Goal: Task Accomplishment & Management: Complete application form

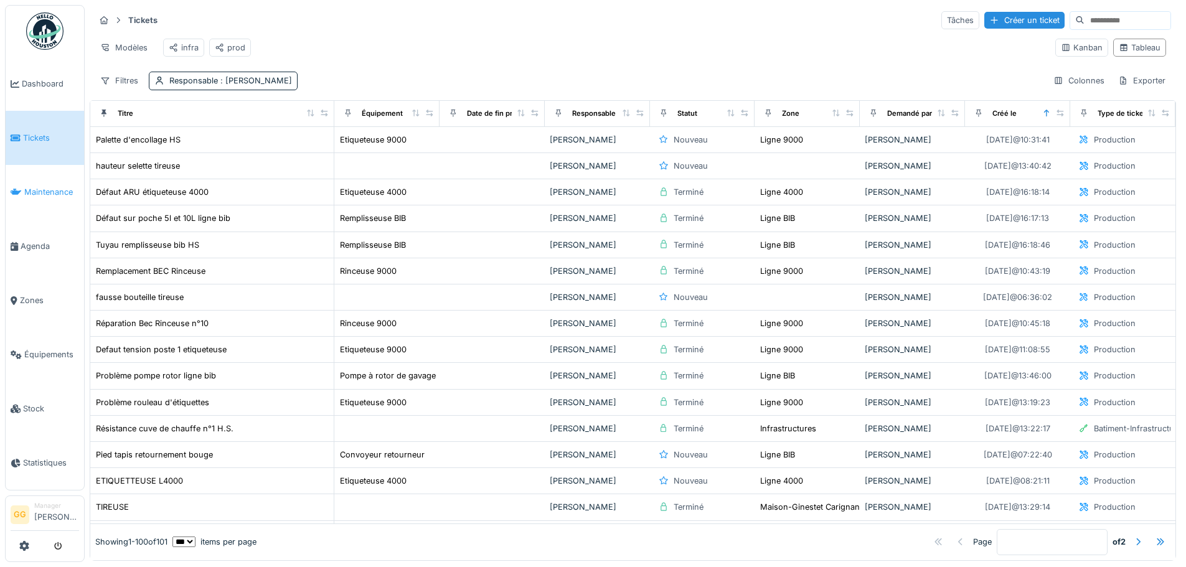
drag, startPoint x: 0, startPoint y: 0, endPoint x: 54, endPoint y: 189, distance: 196.7
click at [53, 189] on span "Maintenance" at bounding box center [51, 192] width 55 height 12
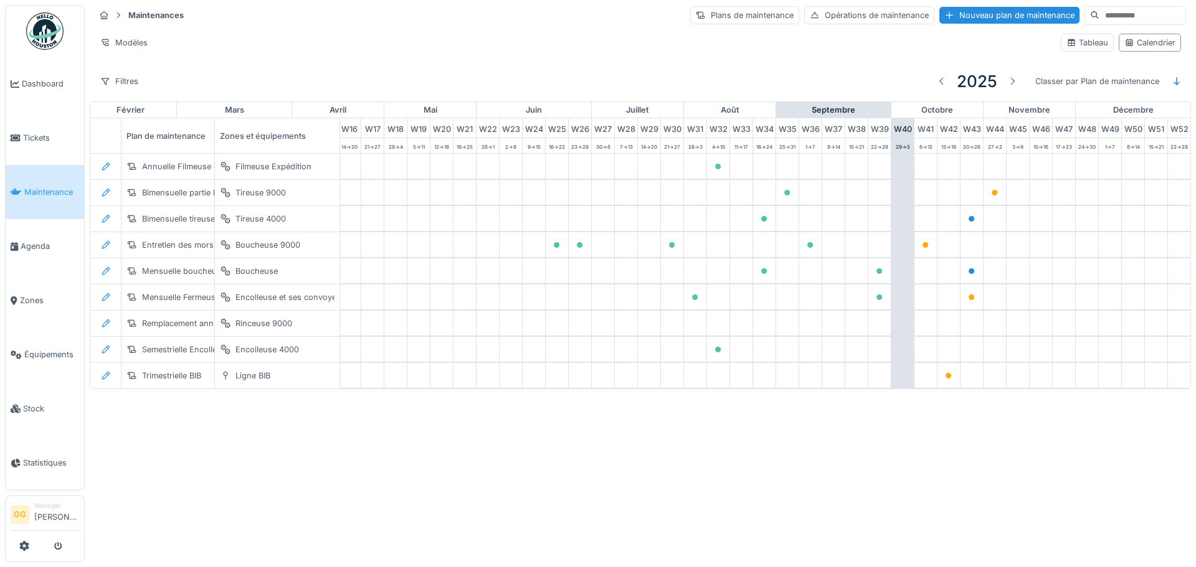
scroll to position [0, 408]
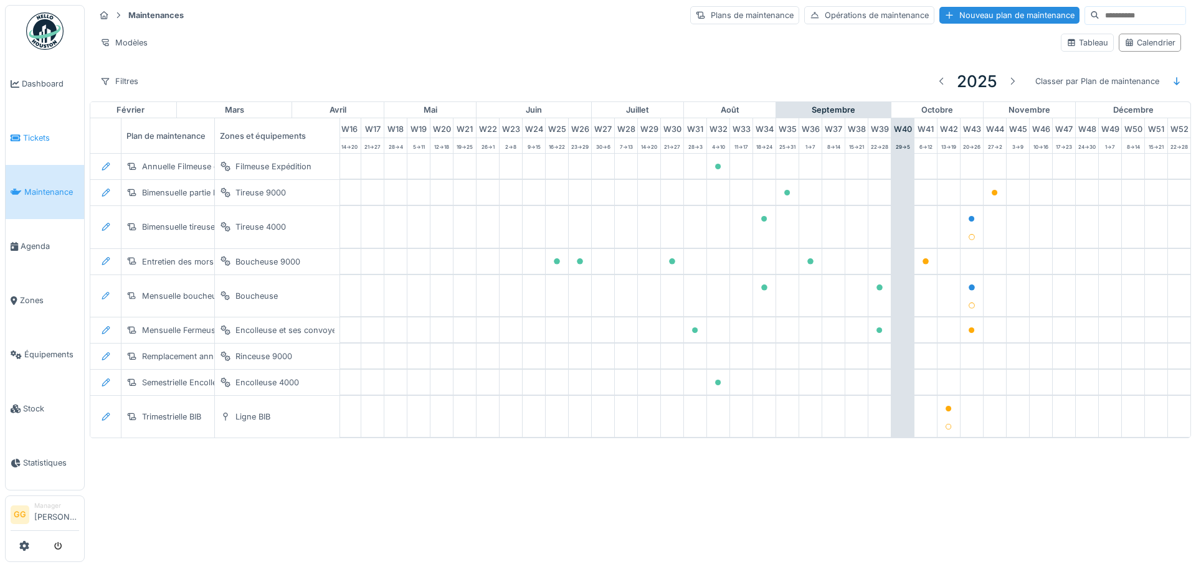
click at [34, 141] on span "Tickets" at bounding box center [51, 138] width 56 height 12
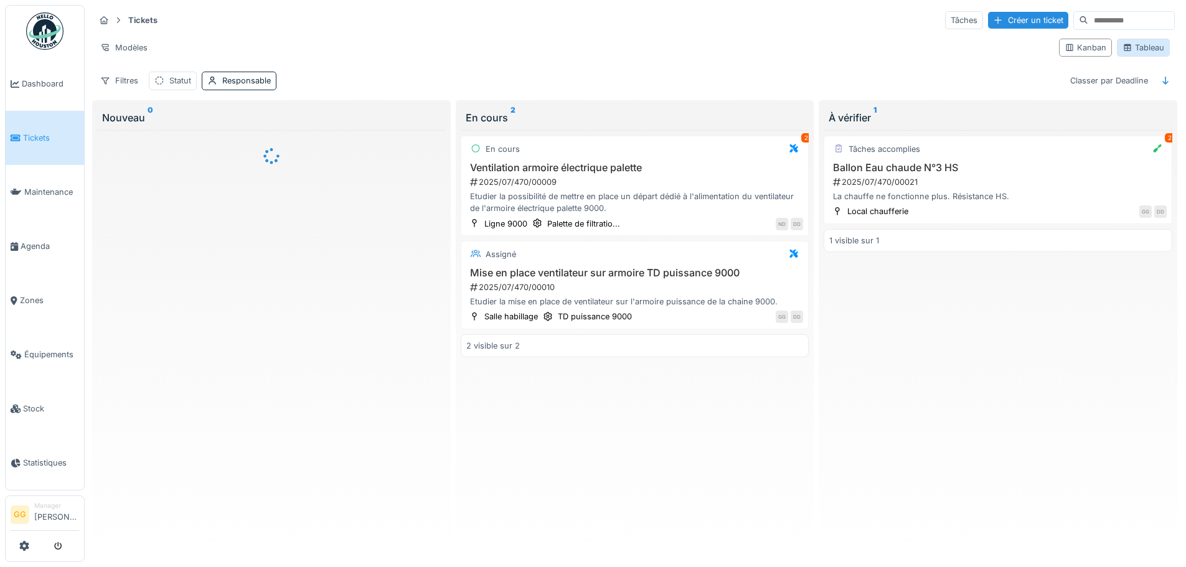
click at [1123, 50] on icon at bounding box center [1128, 48] width 10 height 8
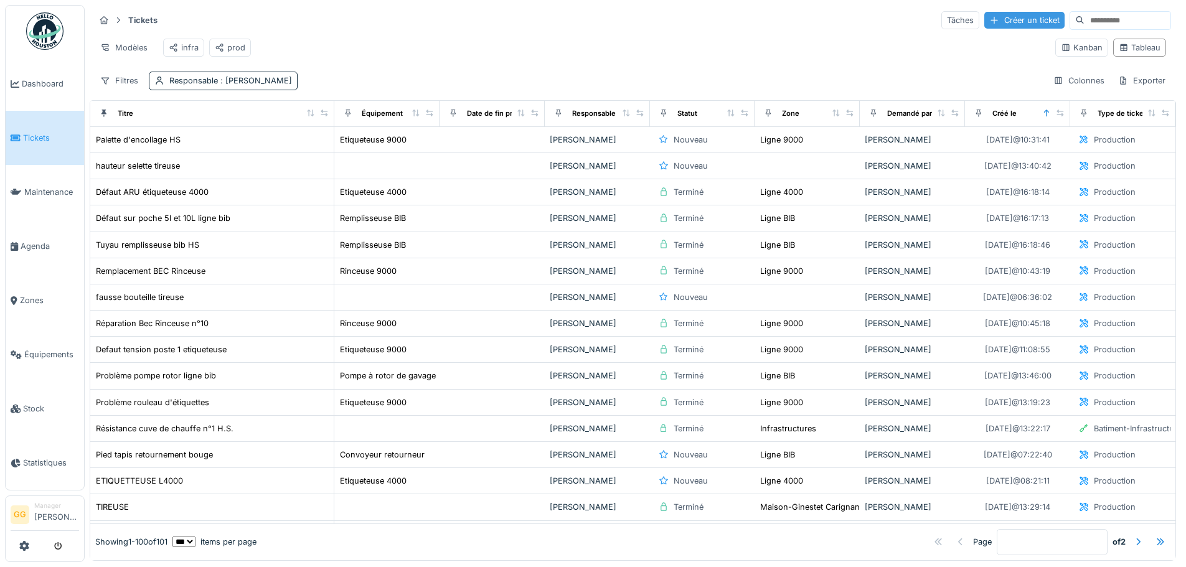
click at [985, 24] on div "Créer un ticket" at bounding box center [1025, 20] width 80 height 17
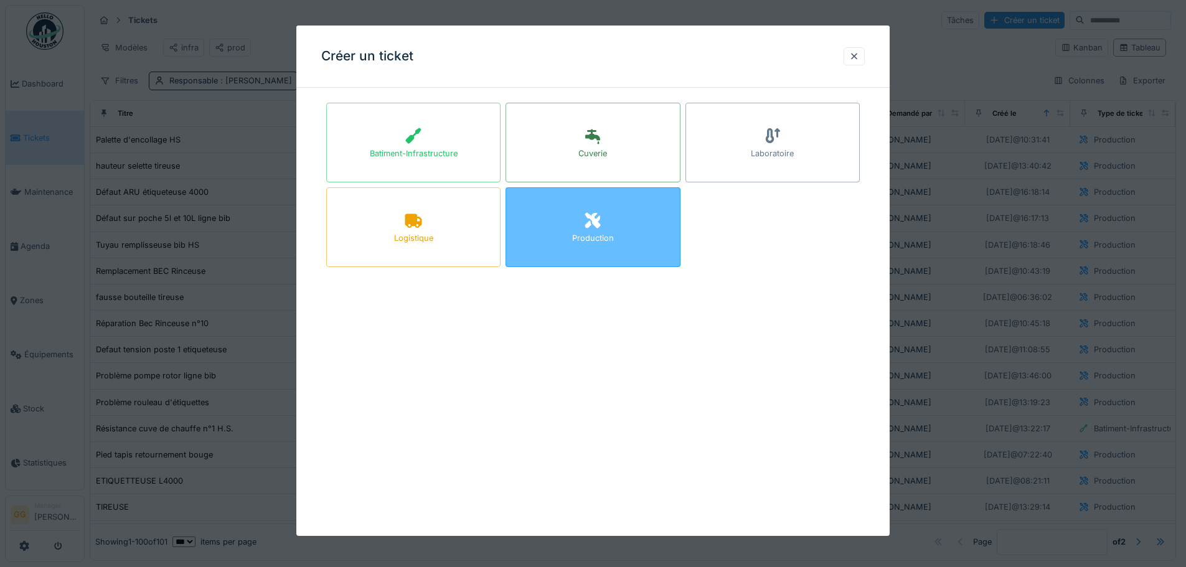
click at [614, 240] on div "Production" at bounding box center [593, 238] width 42 height 12
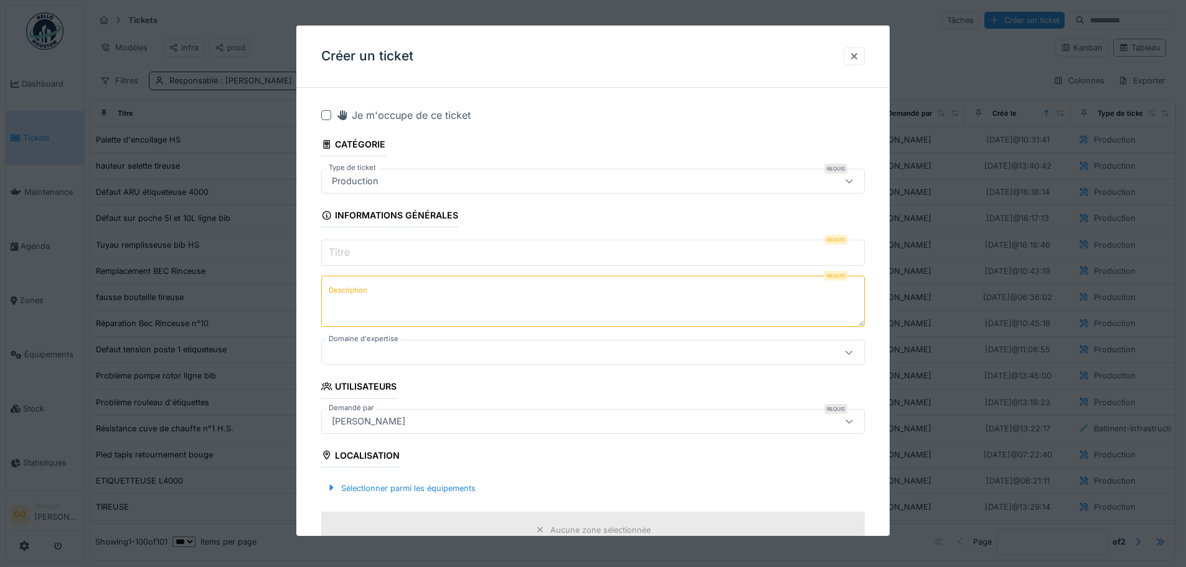
click at [432, 260] on input "Titre" at bounding box center [593, 253] width 544 height 26
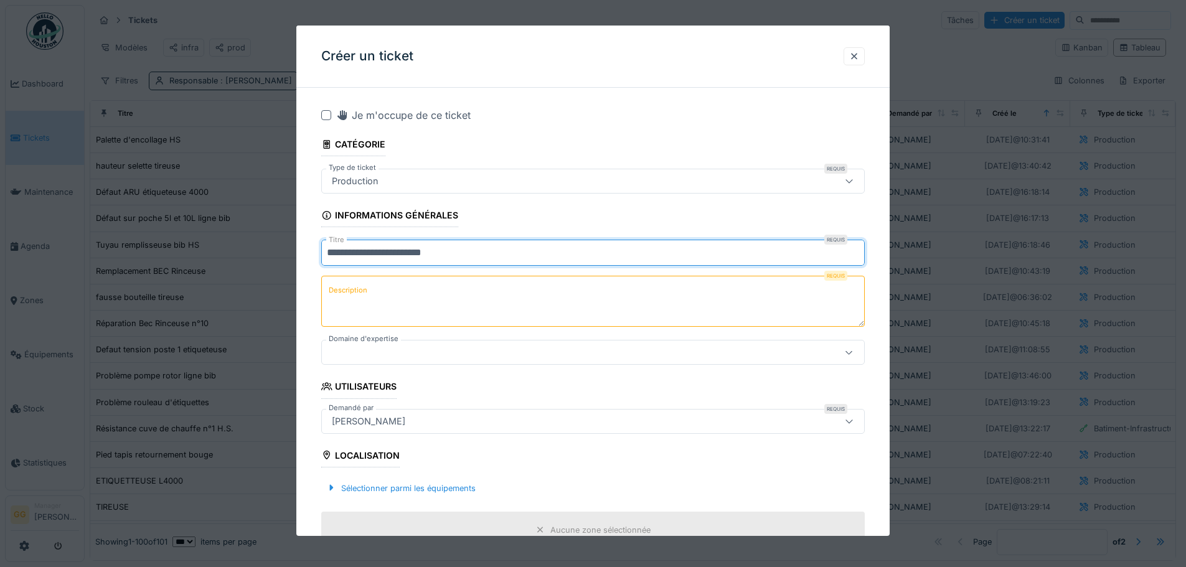
type input "**********"
click at [366, 283] on label "Description" at bounding box center [348, 291] width 44 height 16
click at [366, 283] on textarea "Description" at bounding box center [593, 301] width 544 height 51
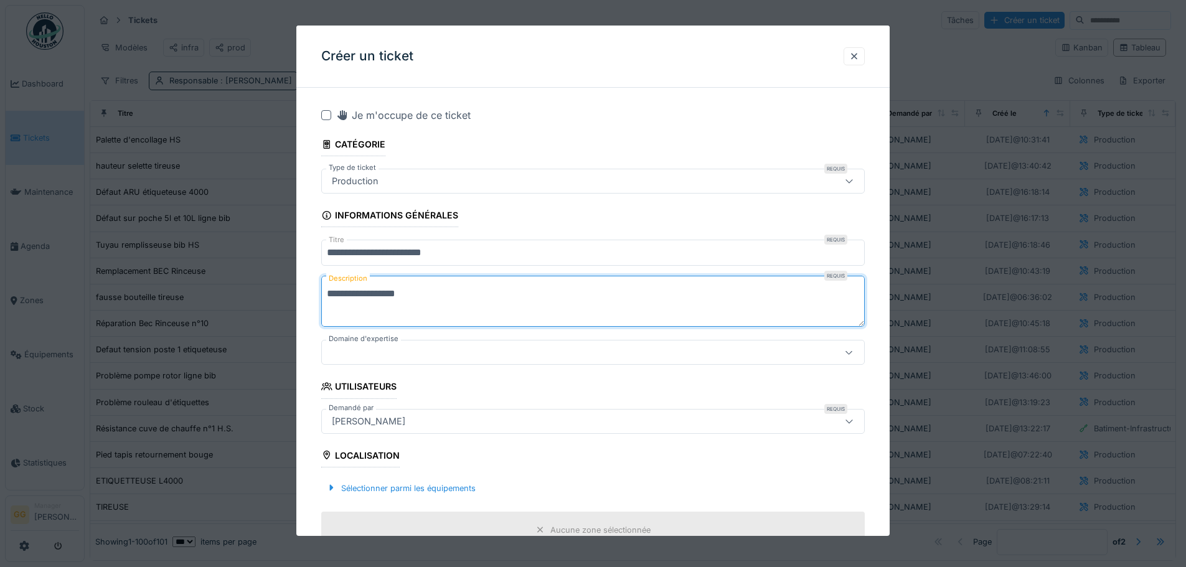
click at [350, 293] on textarea "**********" at bounding box center [593, 301] width 544 height 51
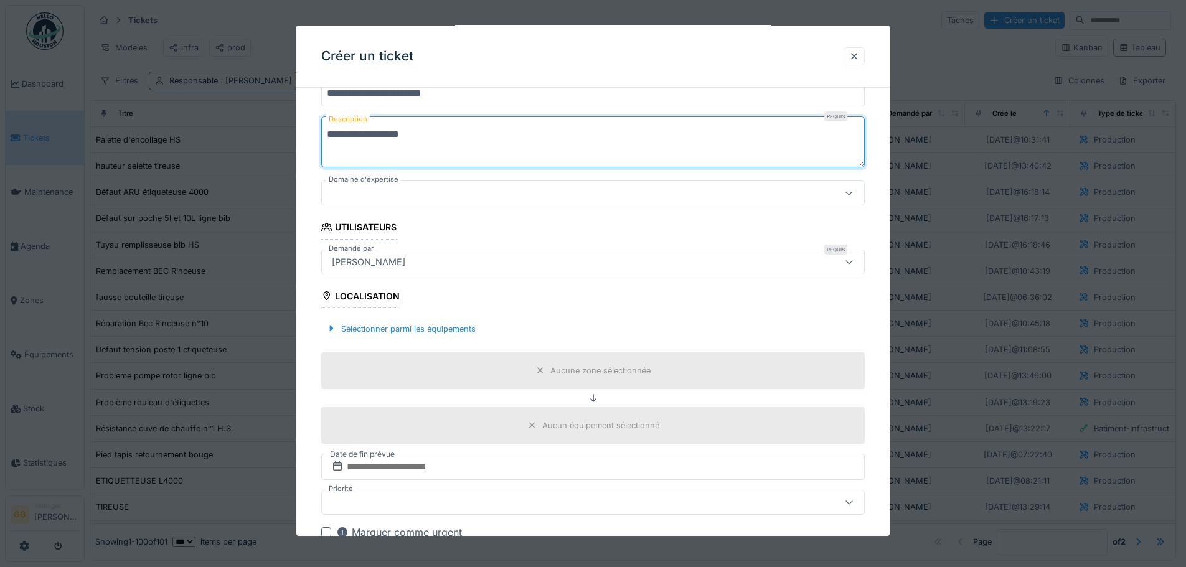
scroll to position [249, 0]
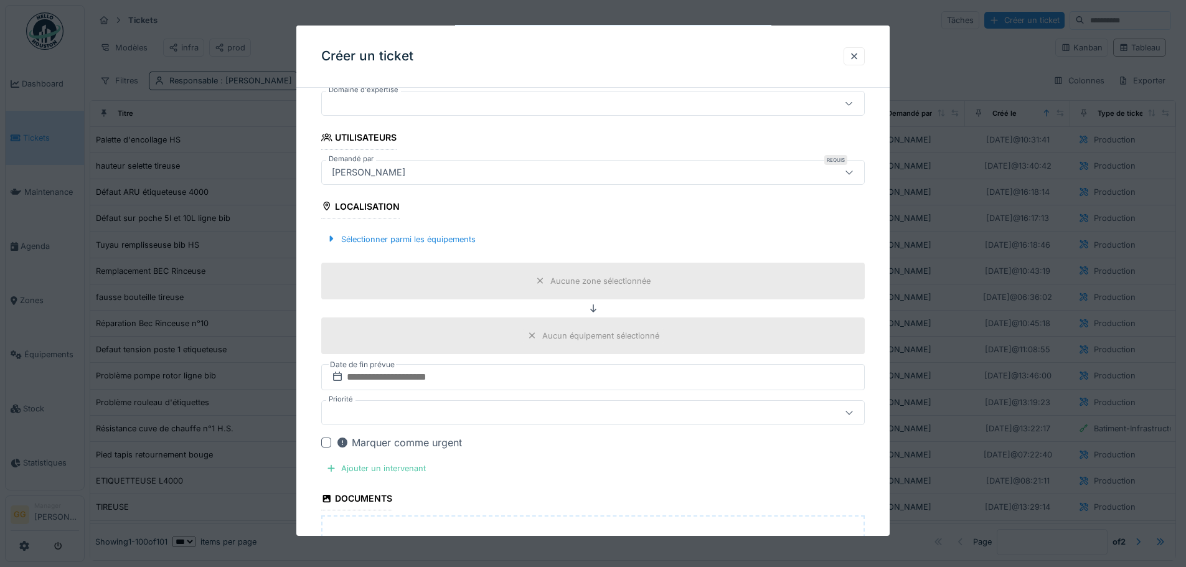
type textarea "**********"
click at [326, 444] on div at bounding box center [326, 443] width 10 height 10
click at [431, 240] on div "Sélectionner parmi les équipements" at bounding box center [400, 239] width 159 height 17
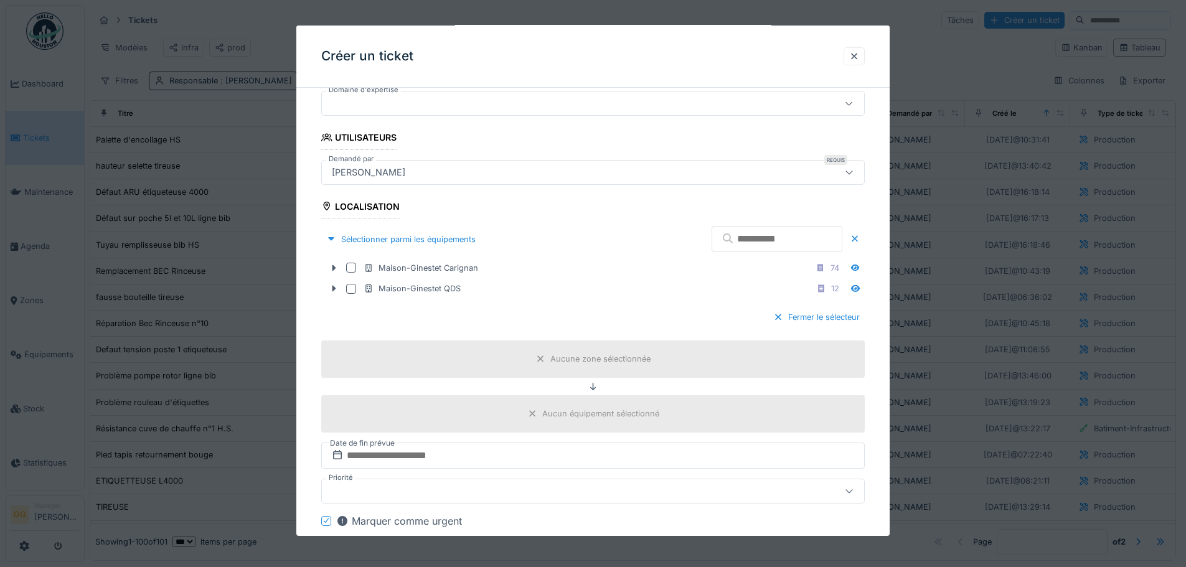
click at [751, 235] on input "text" at bounding box center [777, 239] width 131 height 26
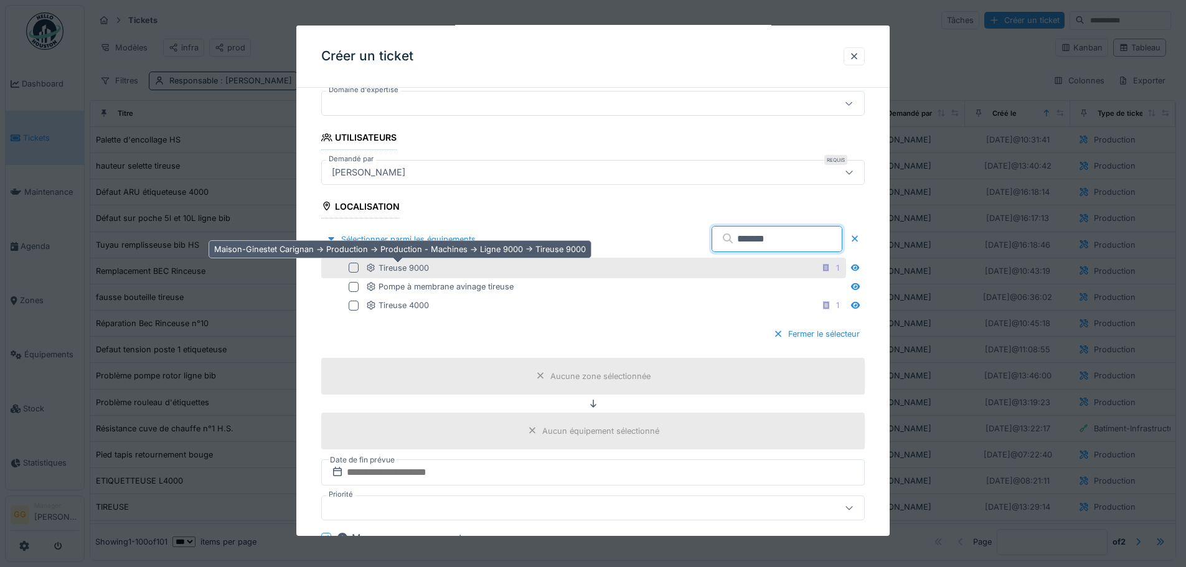
type input "*******"
click at [371, 272] on div "Tireuse 9000" at bounding box center [397, 268] width 63 height 12
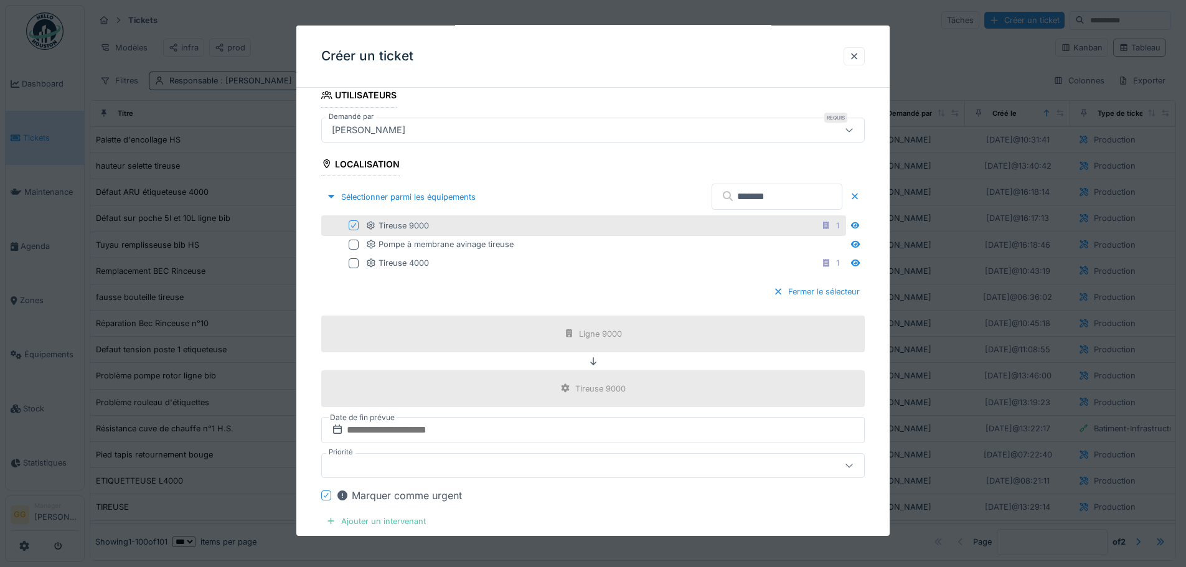
scroll to position [592, 0]
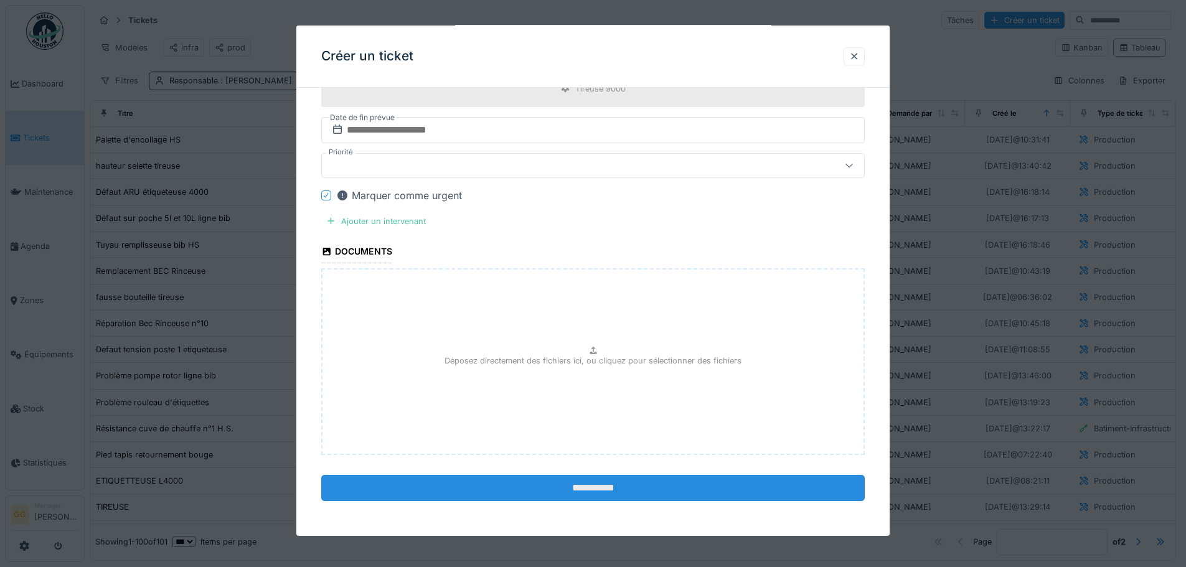
click at [608, 483] on input "**********" at bounding box center [593, 488] width 544 height 26
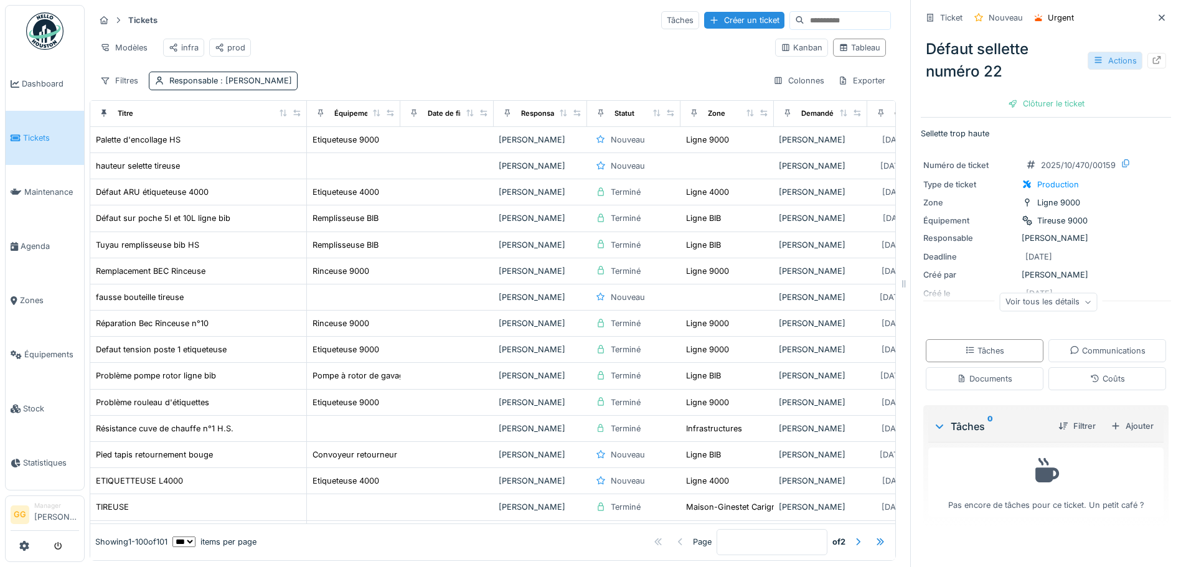
click at [1115, 62] on div "Actions" at bounding box center [1115, 61] width 55 height 18
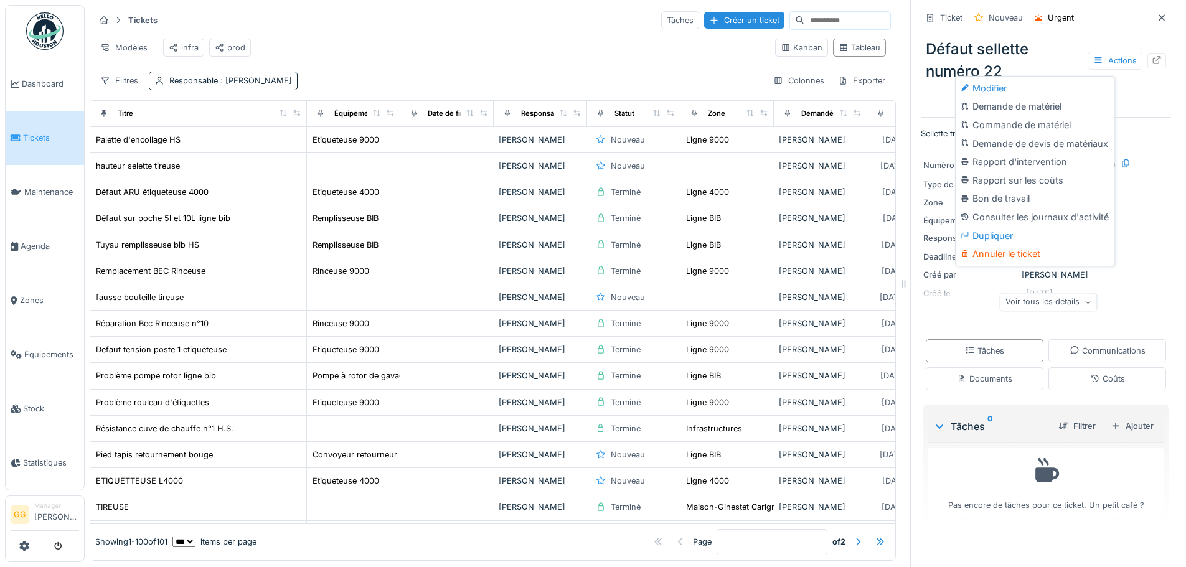
click at [1040, 87] on div "Modifier" at bounding box center [1034, 88] width 153 height 19
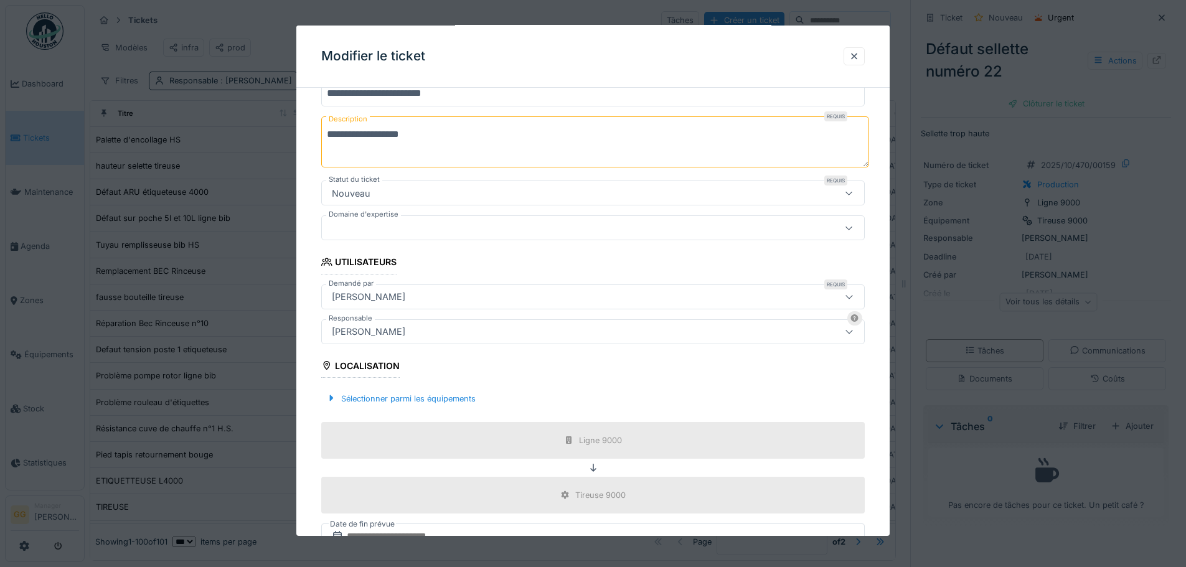
drag, startPoint x: 377, startPoint y: 290, endPoint x: 389, endPoint y: 294, distance: 12.6
click at [378, 290] on div "[PERSON_NAME]" at bounding box center [368, 297] width 83 height 14
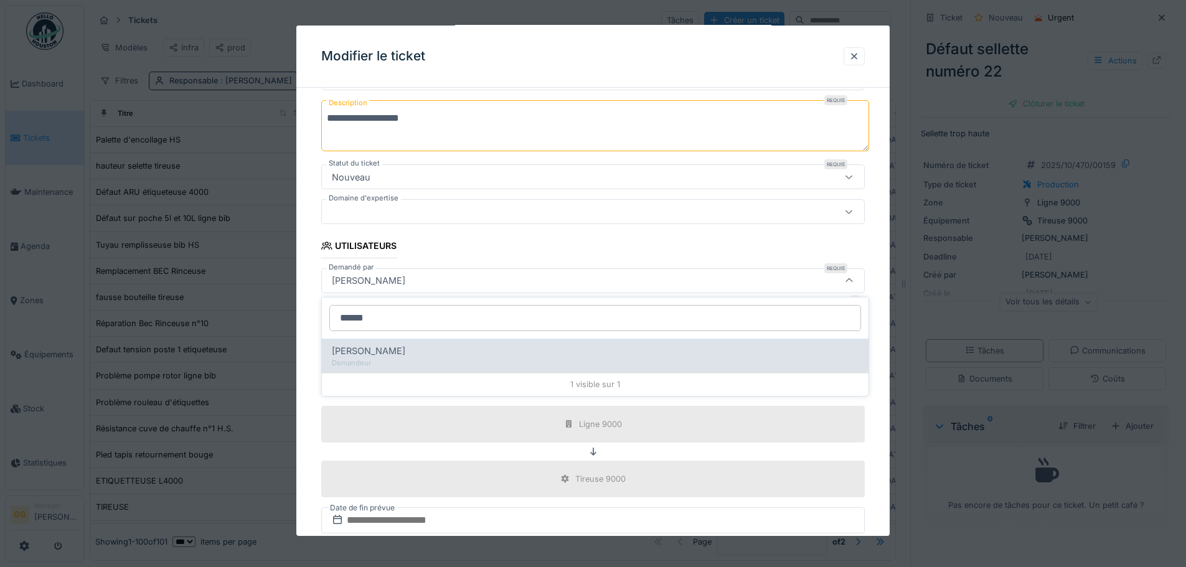
type input "******"
click at [402, 354] on span "Picard Alexandre" at bounding box center [368, 351] width 73 height 14
type input "*****"
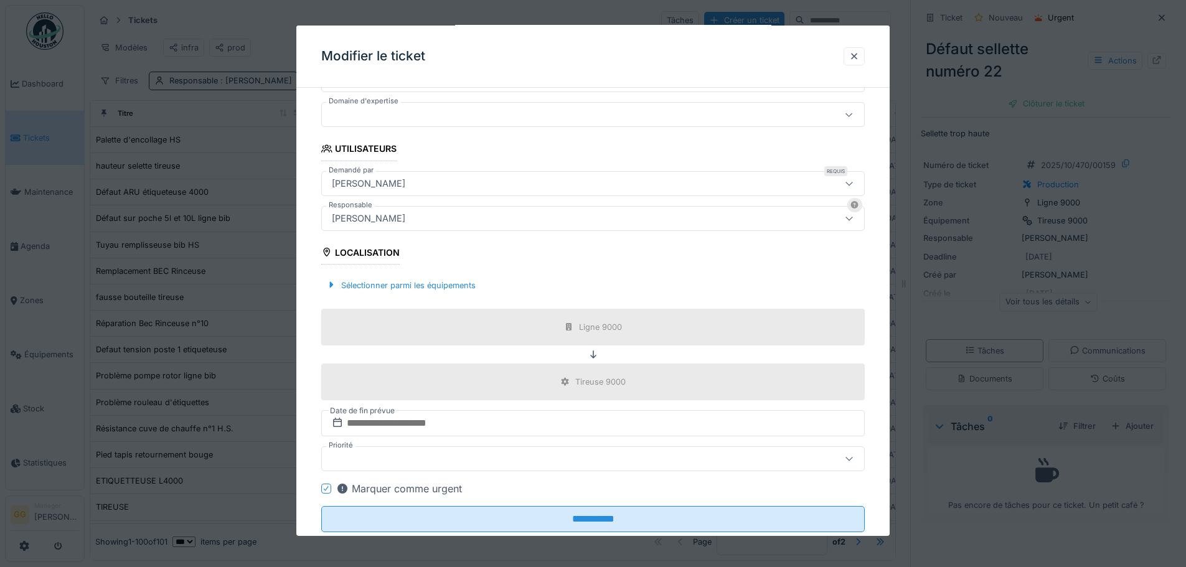
scroll to position [269, 0]
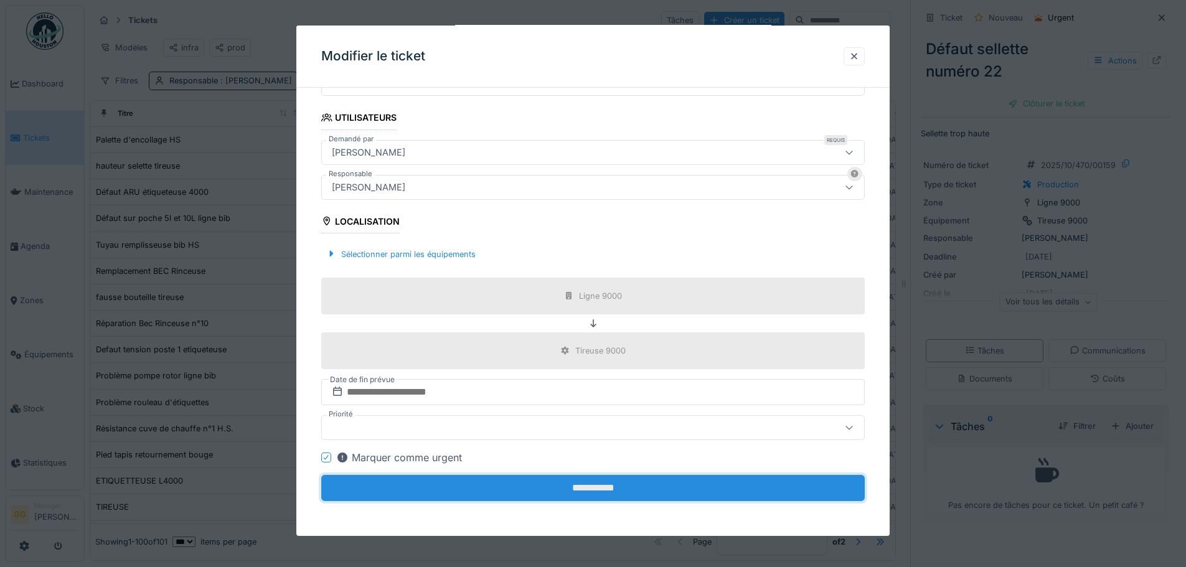
click at [560, 496] on input "**********" at bounding box center [593, 488] width 544 height 26
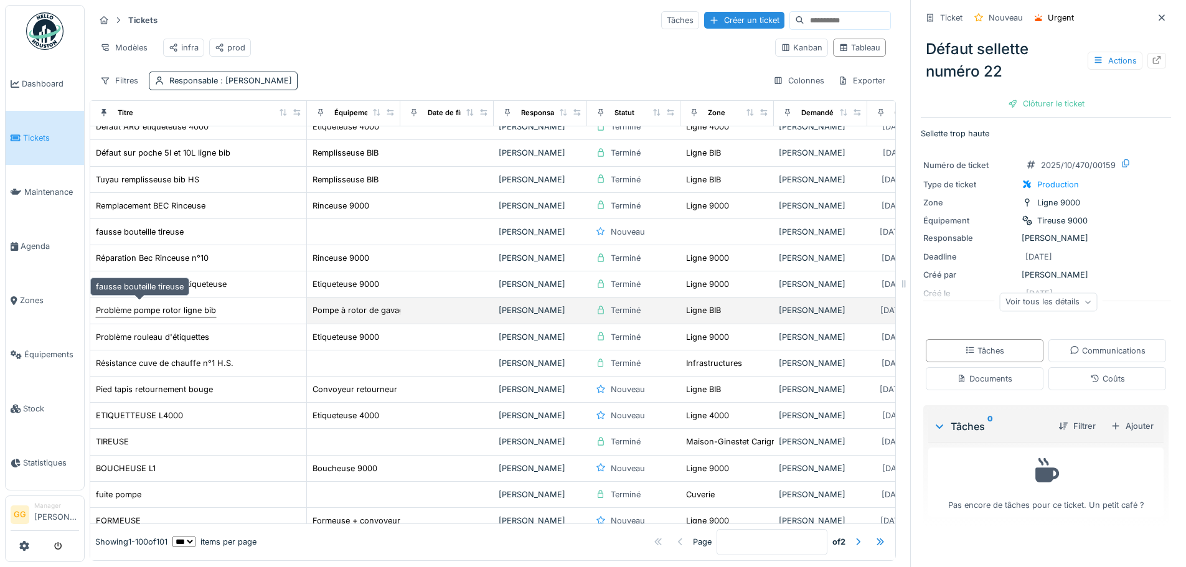
scroll to position [0, 0]
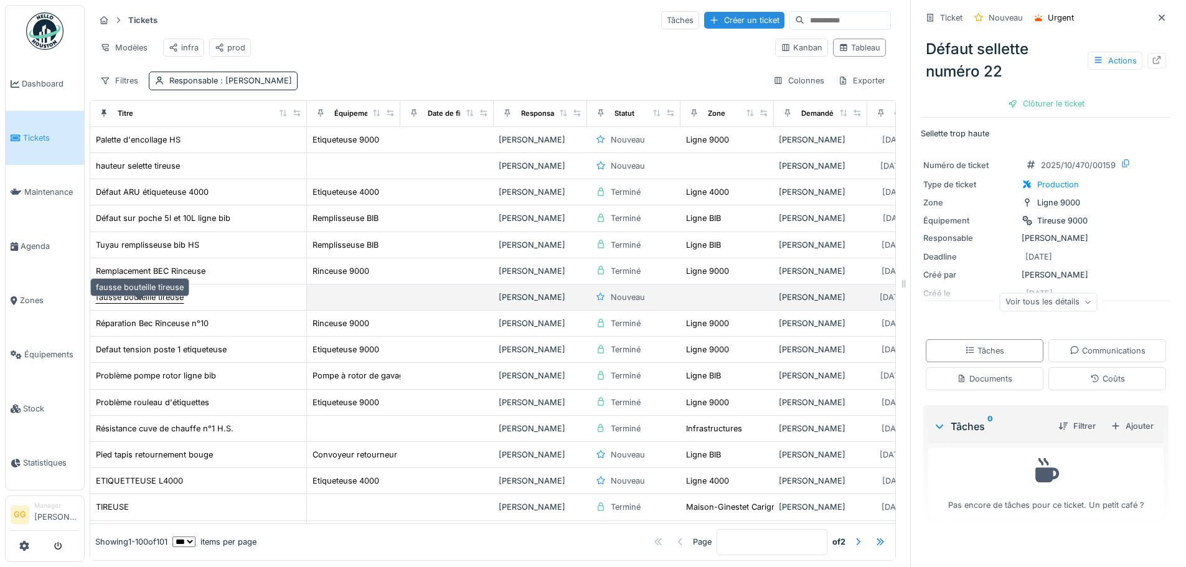
click at [146, 303] on div "fausse bouteille tireuse" at bounding box center [140, 297] width 88 height 12
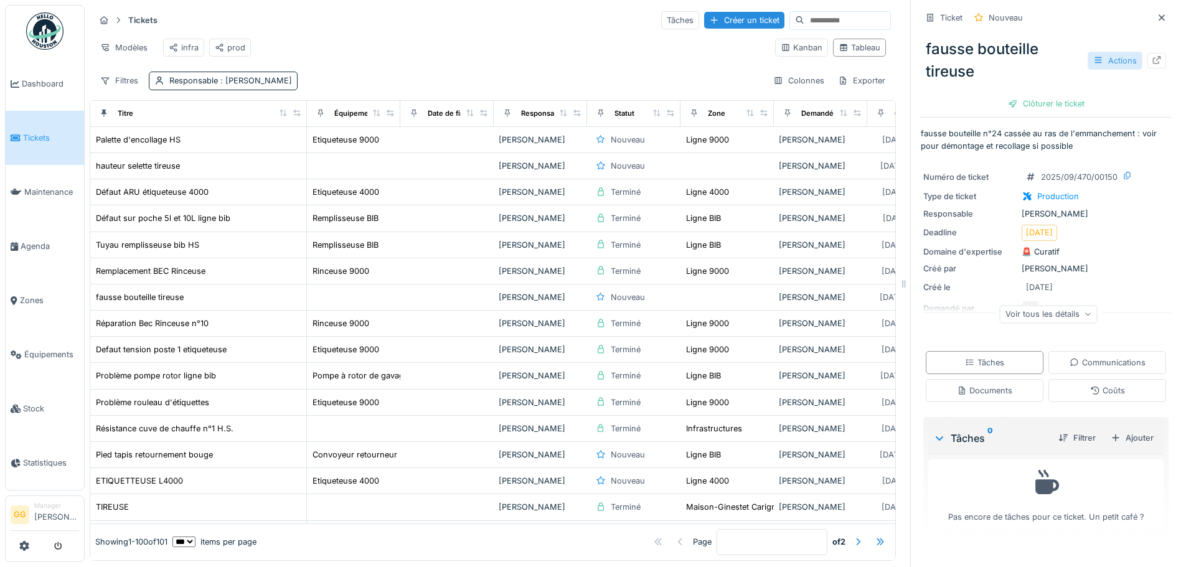
click at [1115, 59] on div "Actions" at bounding box center [1115, 61] width 55 height 18
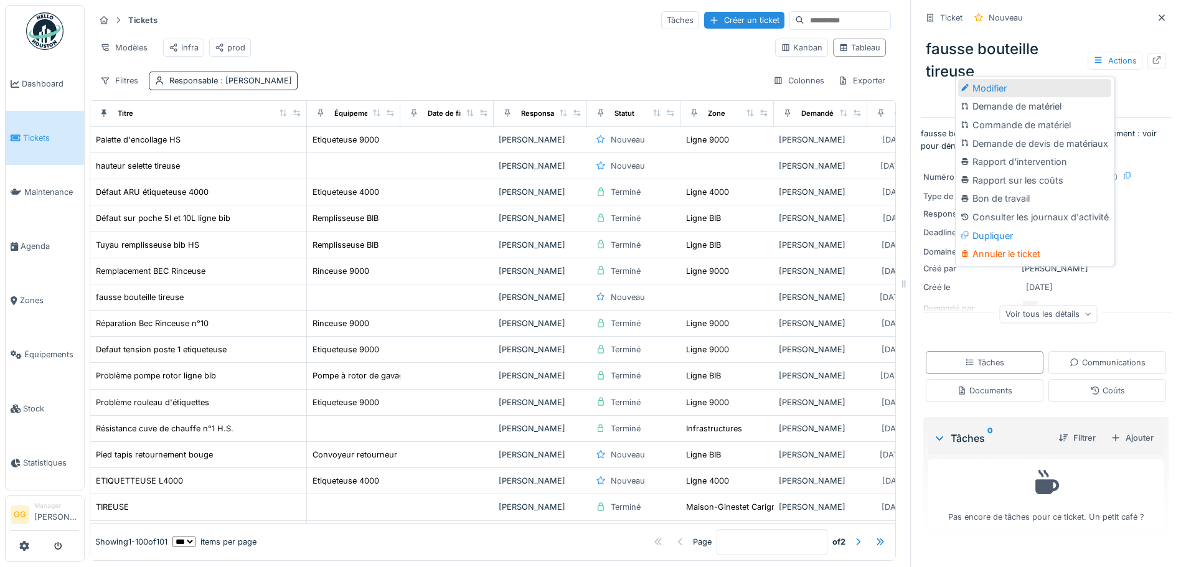
click at [998, 93] on div "Modifier" at bounding box center [1034, 88] width 153 height 19
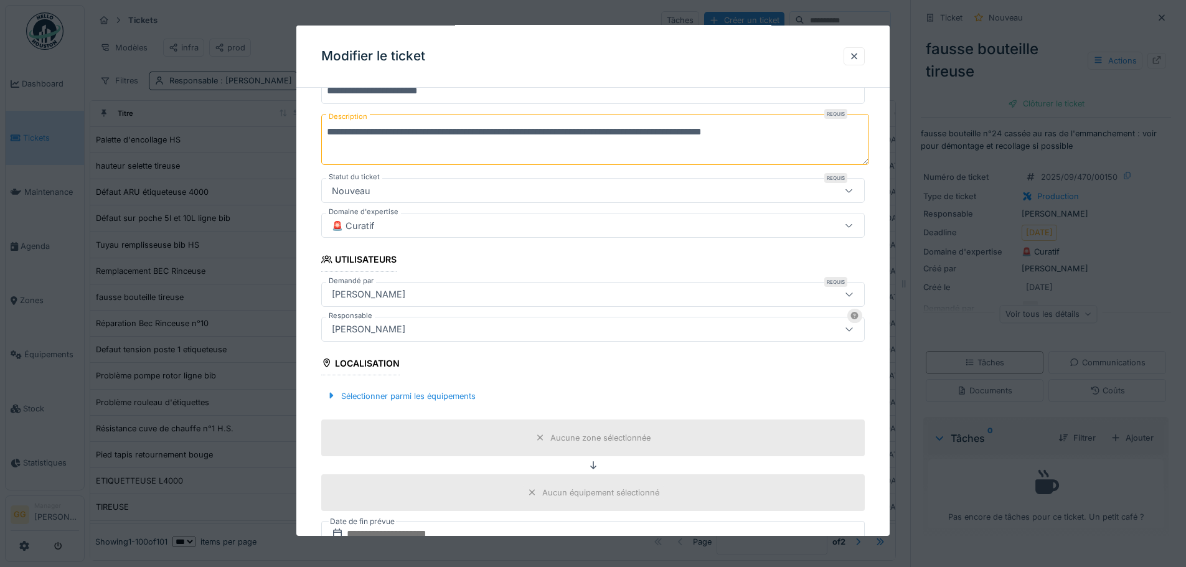
scroll to position [187, 0]
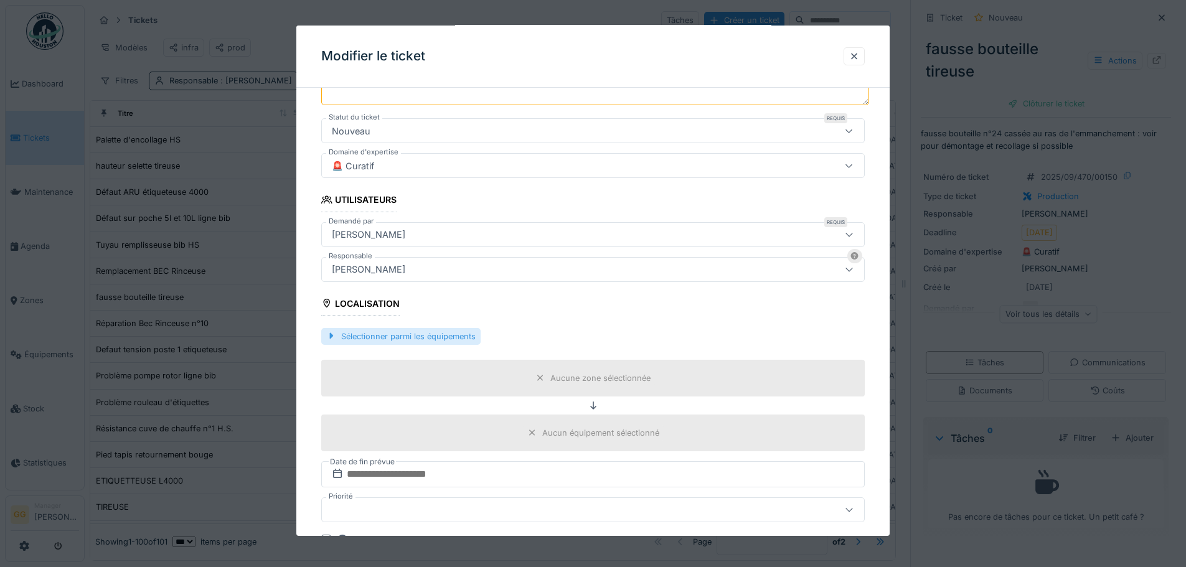
click at [418, 333] on div "Sélectionner parmi les équipements" at bounding box center [400, 336] width 159 height 17
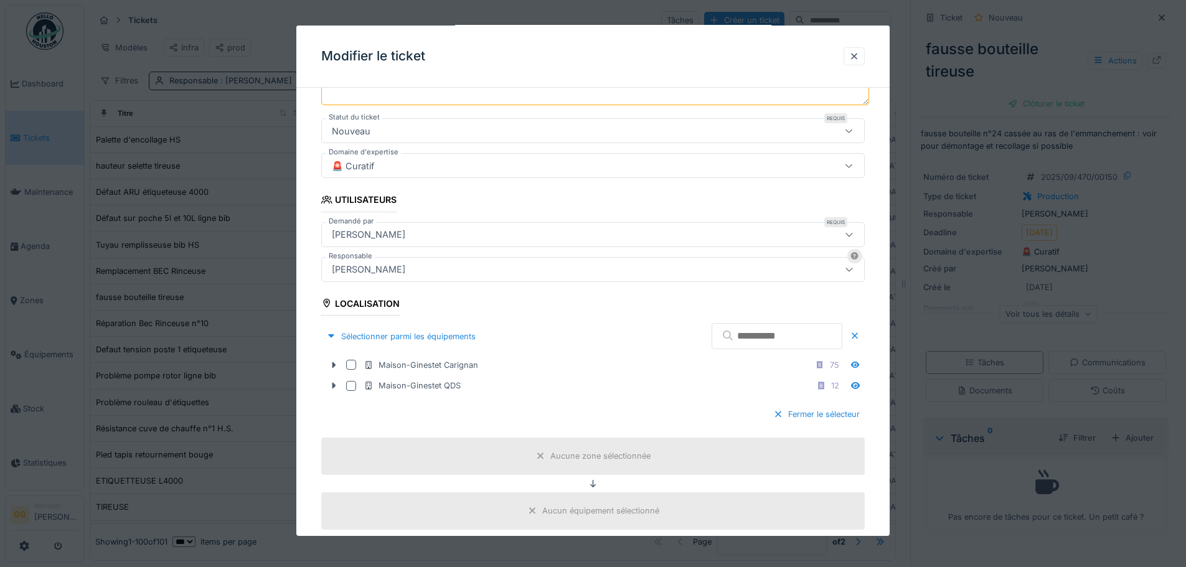
click at [719, 336] on input "text" at bounding box center [777, 336] width 131 height 26
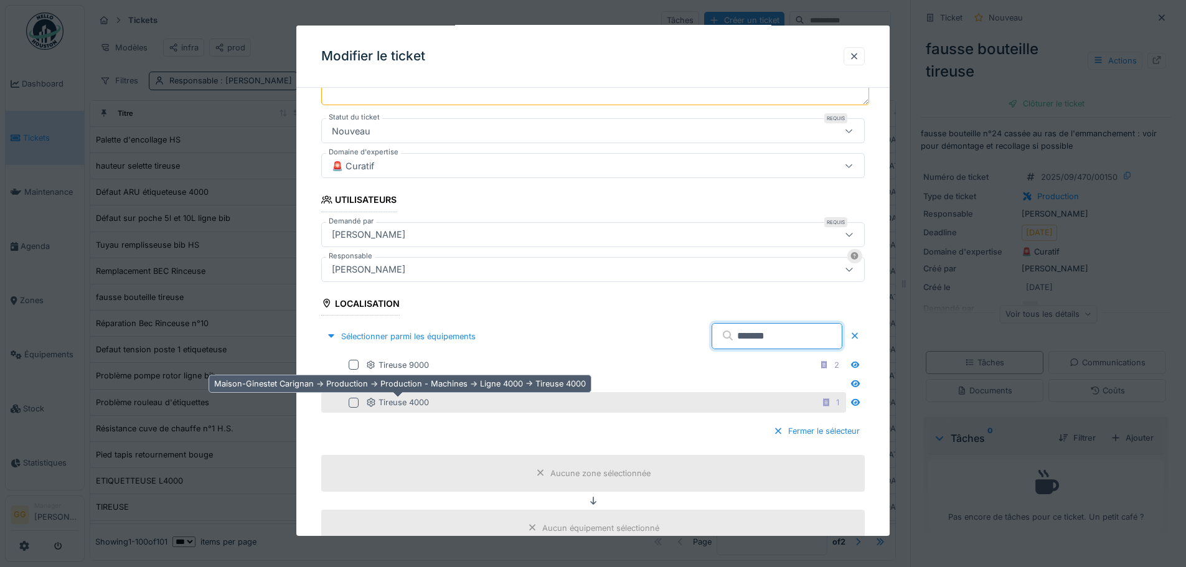
type input "*******"
click at [376, 402] on icon at bounding box center [371, 403] width 10 height 8
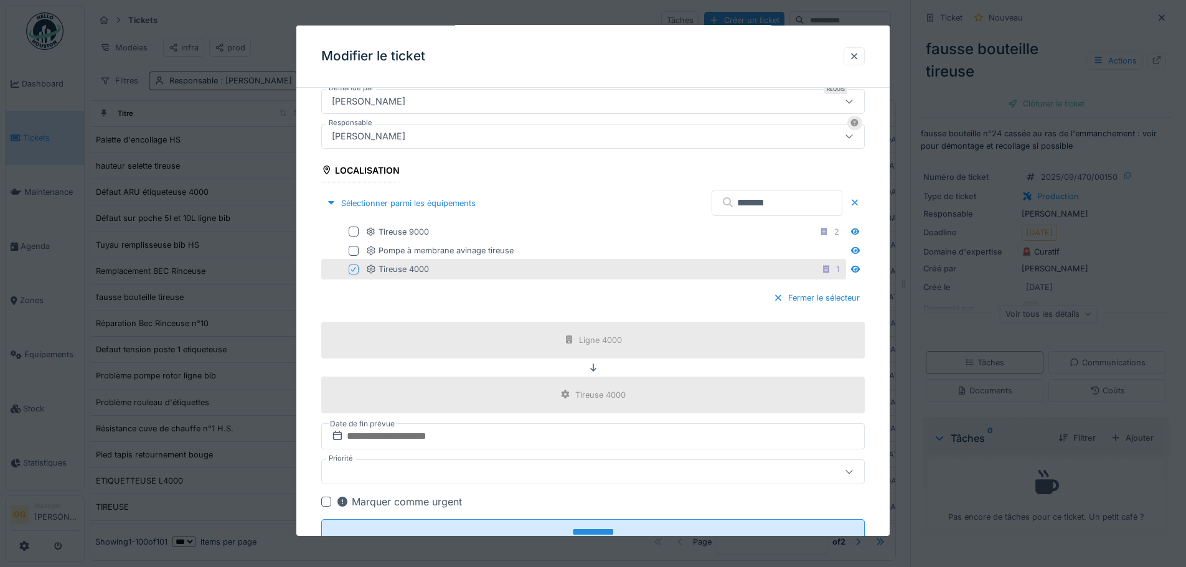
scroll to position [364, 0]
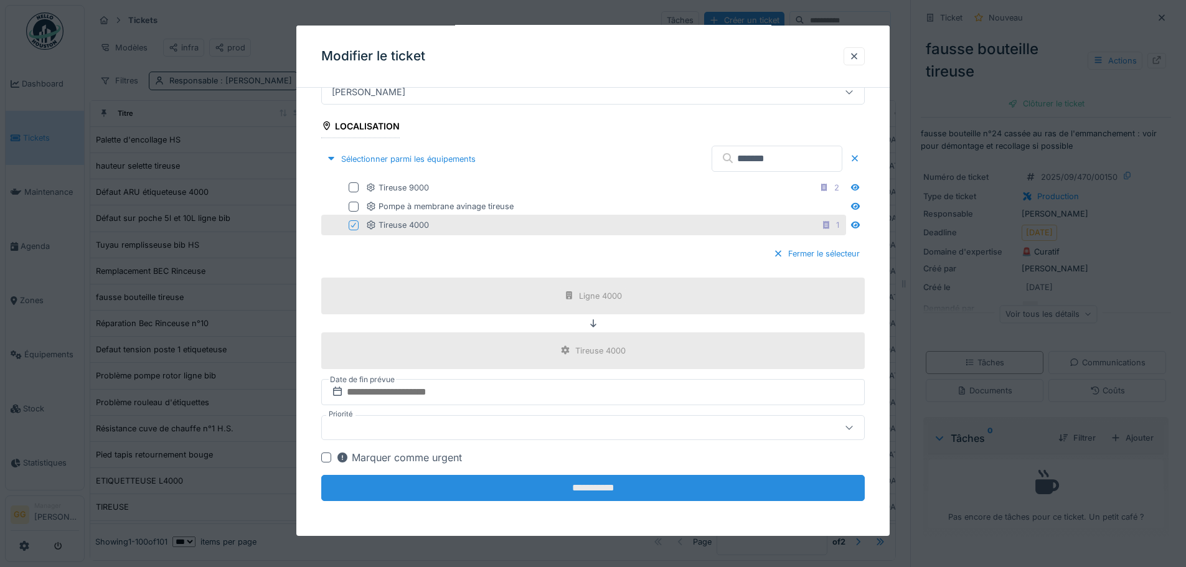
click at [589, 479] on input "**********" at bounding box center [593, 488] width 544 height 26
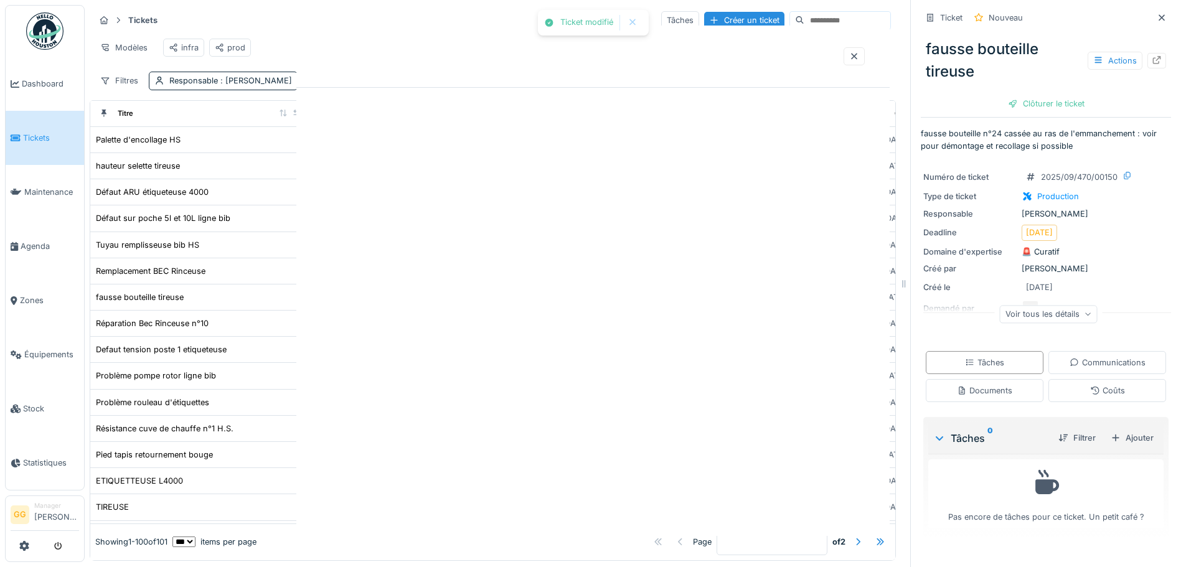
scroll to position [0, 0]
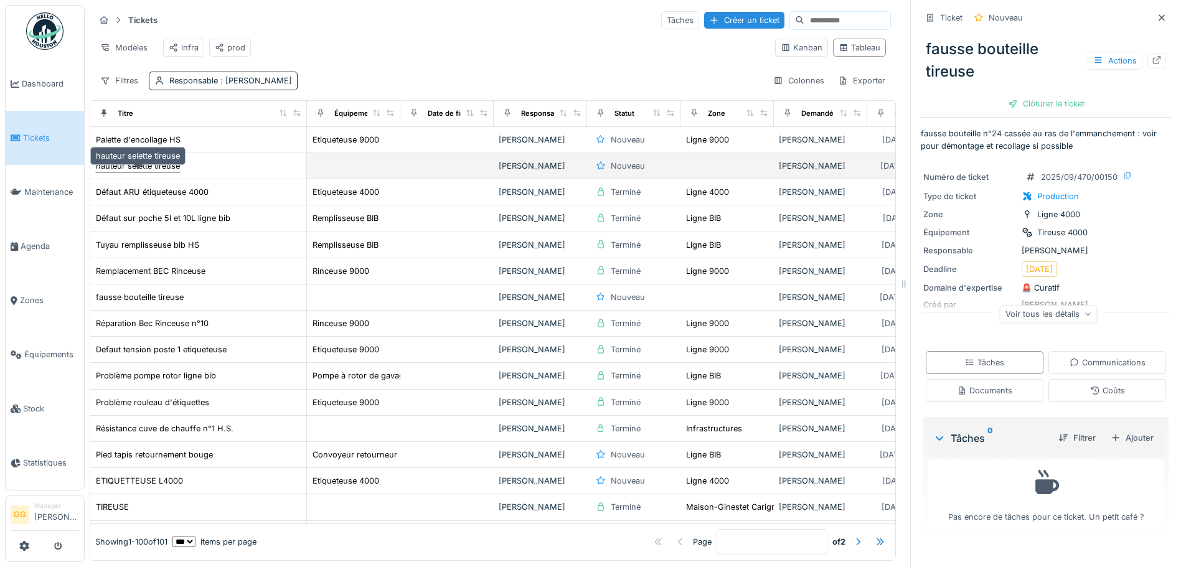
drag, startPoint x: 116, startPoint y: 173, endPoint x: 176, endPoint y: 173, distance: 59.8
click at [116, 172] on div "hauteur selette tireuse" at bounding box center [138, 166] width 84 height 12
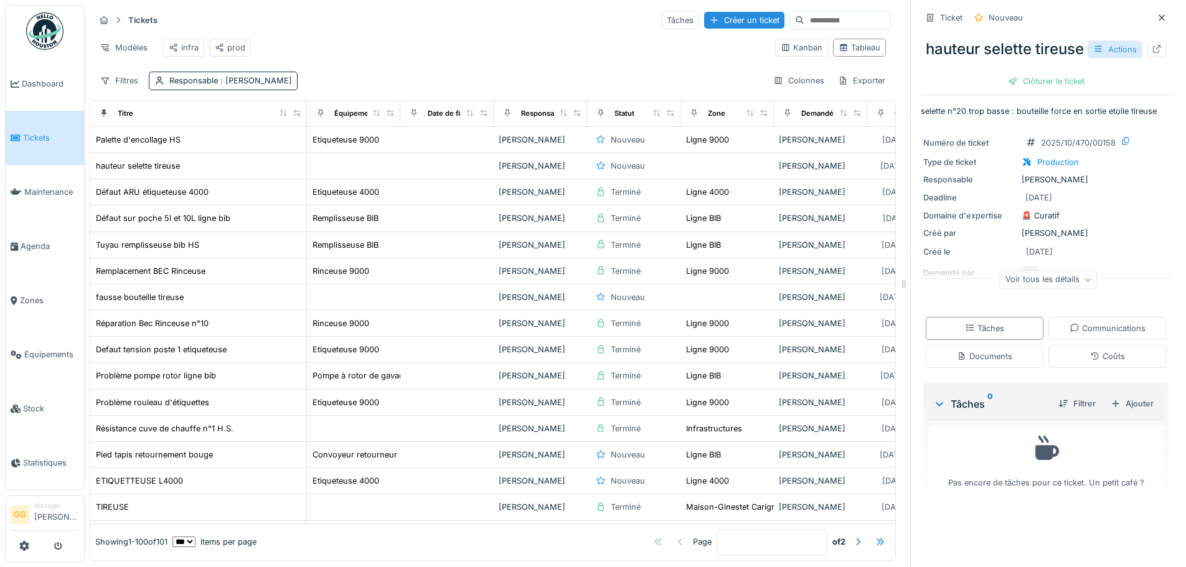
click at [1098, 57] on div "Actions" at bounding box center [1115, 49] width 55 height 18
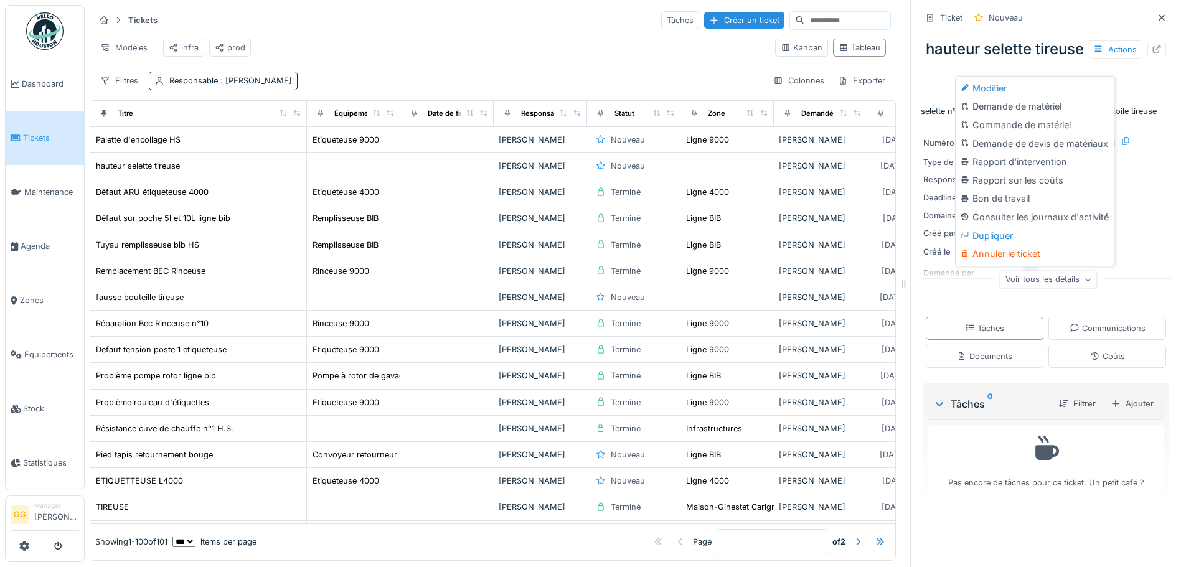
drag, startPoint x: 1049, startPoint y: 90, endPoint x: 1011, endPoint y: 91, distance: 38.0
click at [1048, 91] on div "Modifier" at bounding box center [1034, 88] width 153 height 19
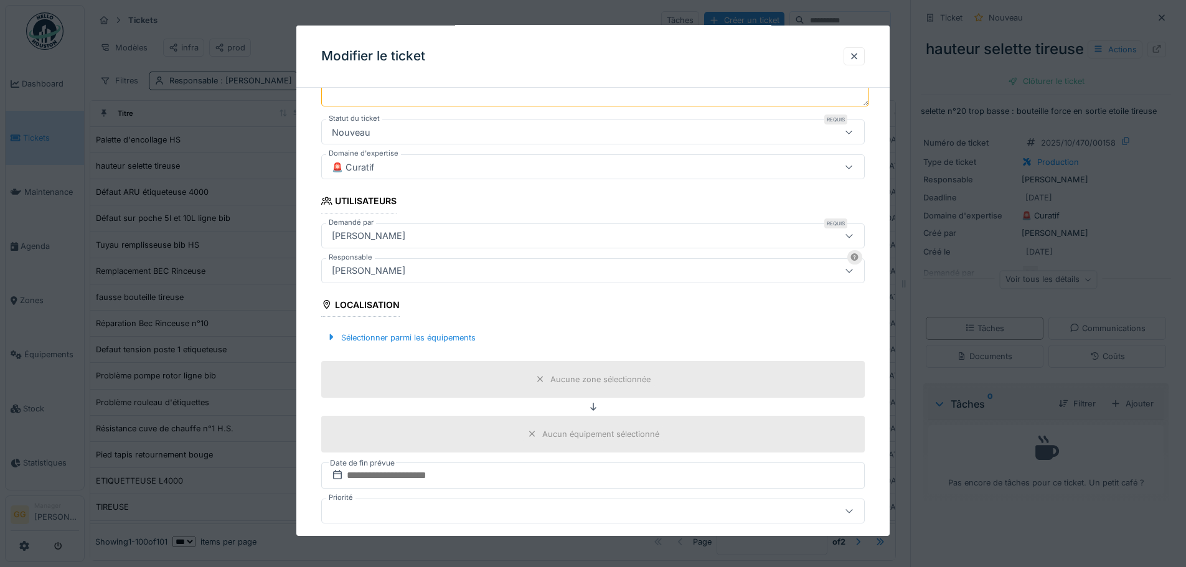
scroll to position [187, 0]
click at [448, 343] on div "Sélectionner parmi les équipements" at bounding box center [400, 336] width 159 height 17
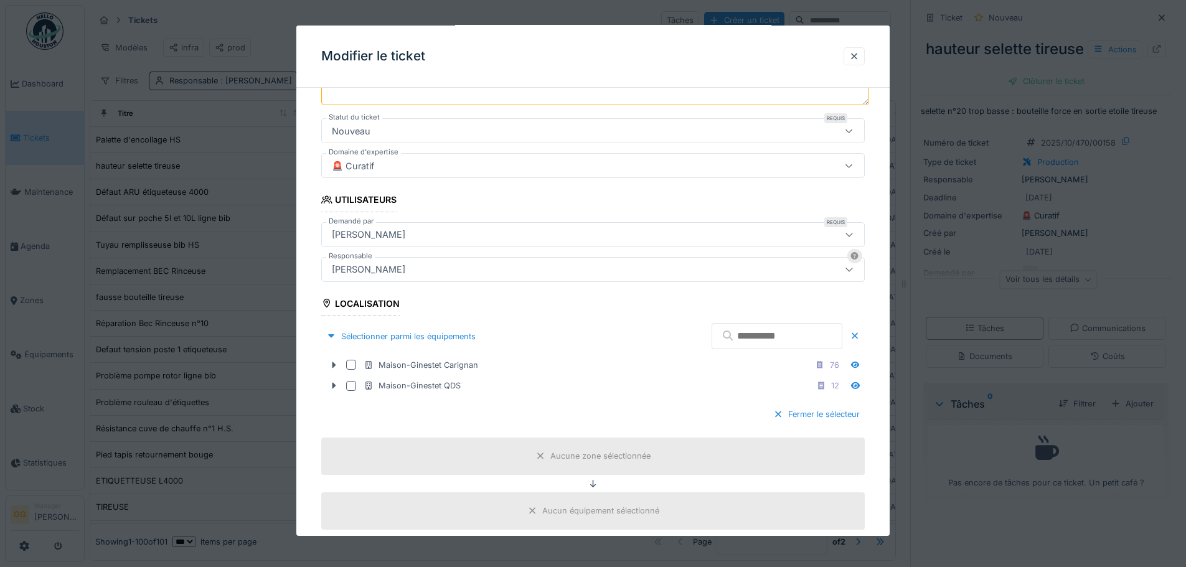
click at [712, 338] on input "text" at bounding box center [777, 336] width 131 height 26
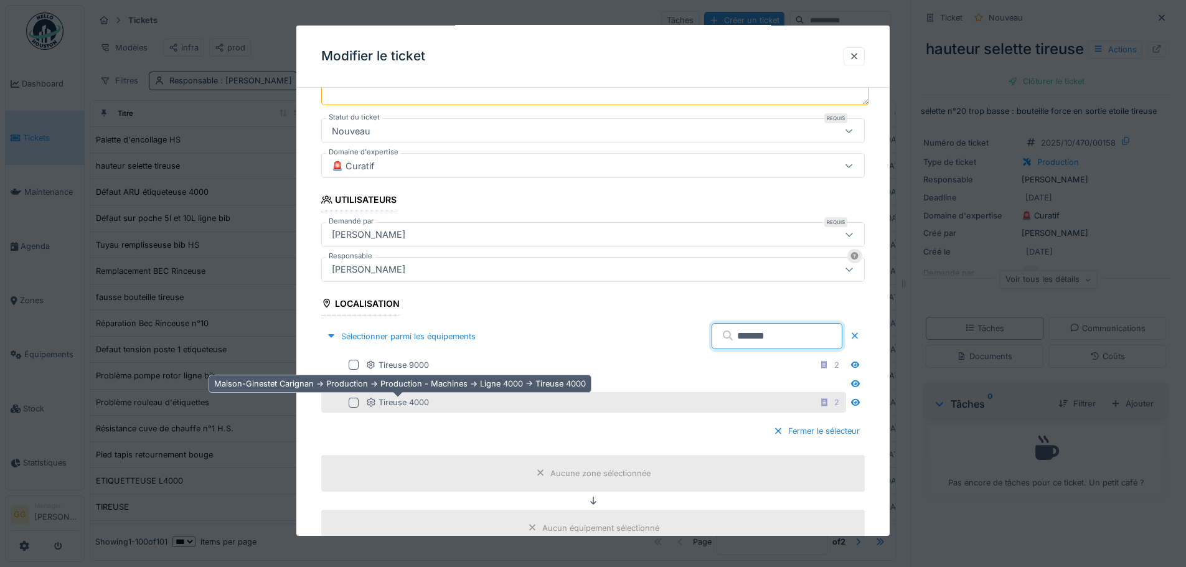
type input "*******"
click at [415, 403] on div "Tireuse 4000" at bounding box center [397, 403] width 63 height 12
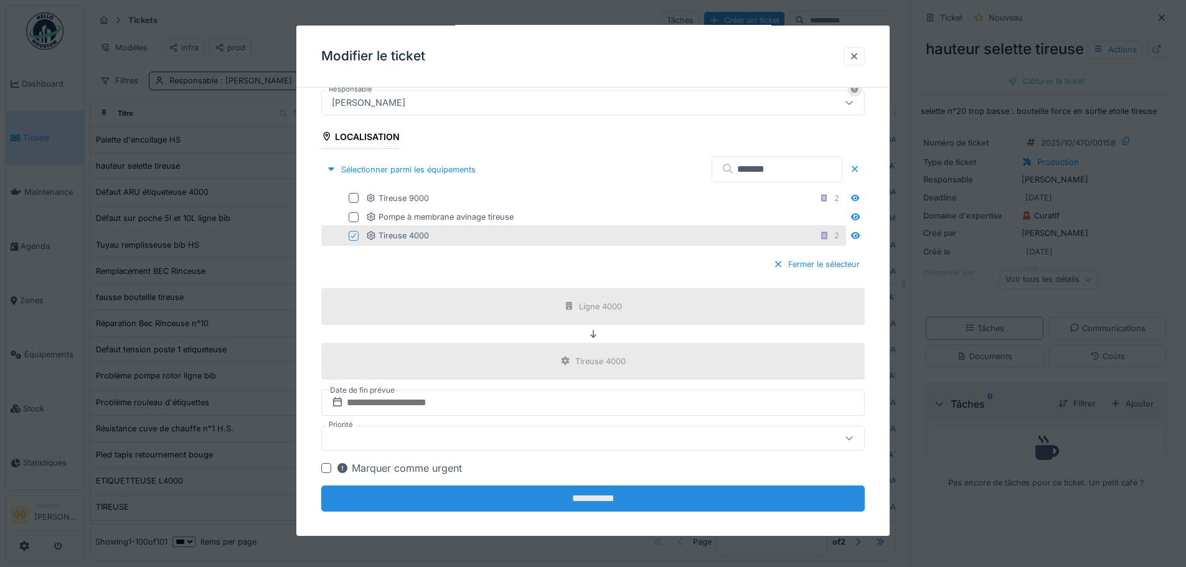
scroll to position [364, 0]
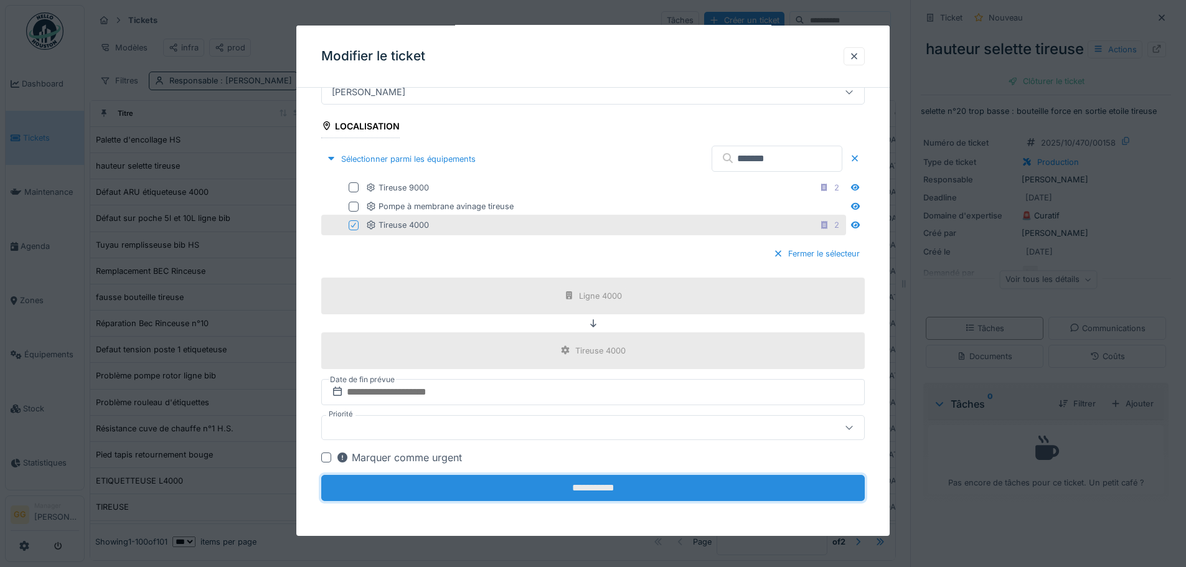
click at [480, 485] on input "**********" at bounding box center [593, 488] width 544 height 26
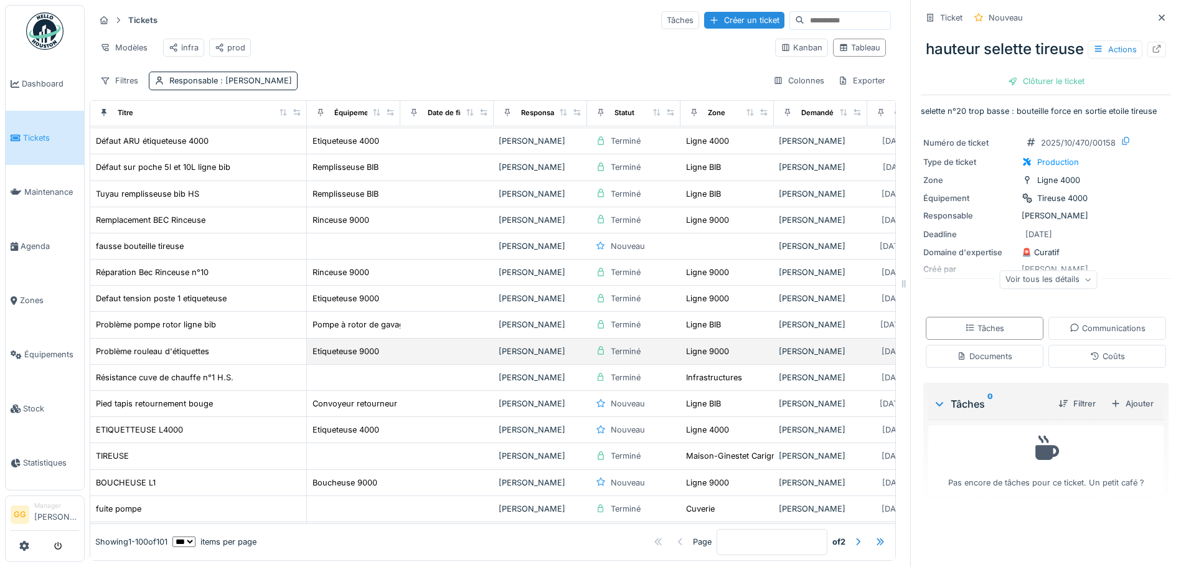
scroll to position [62, 0]
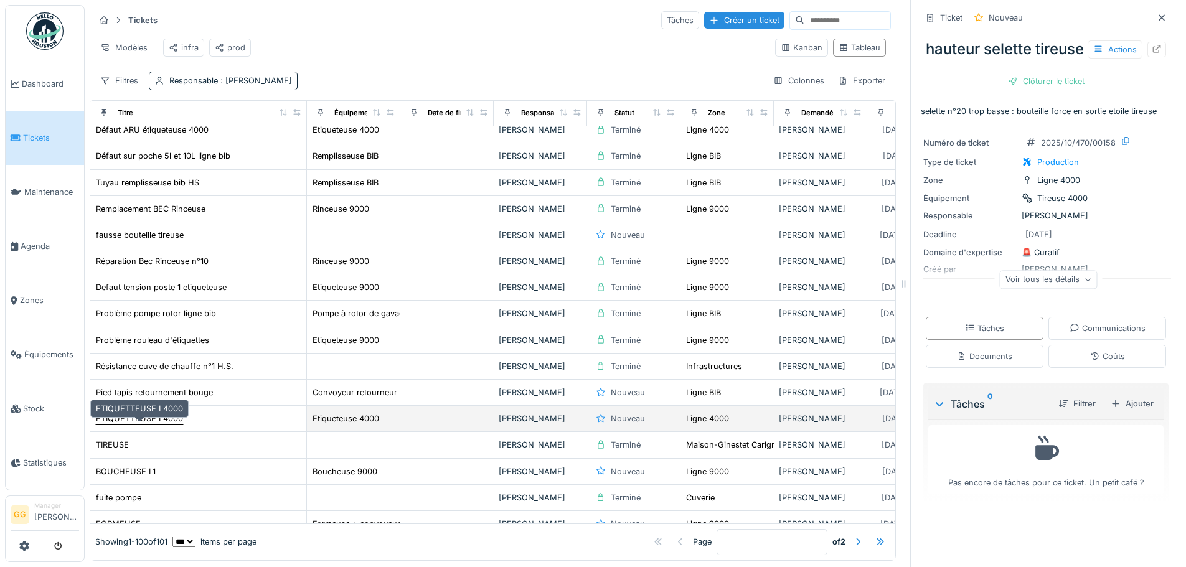
click at [162, 425] on div "ETIQUETTEUSE L4000" at bounding box center [139, 419] width 87 height 12
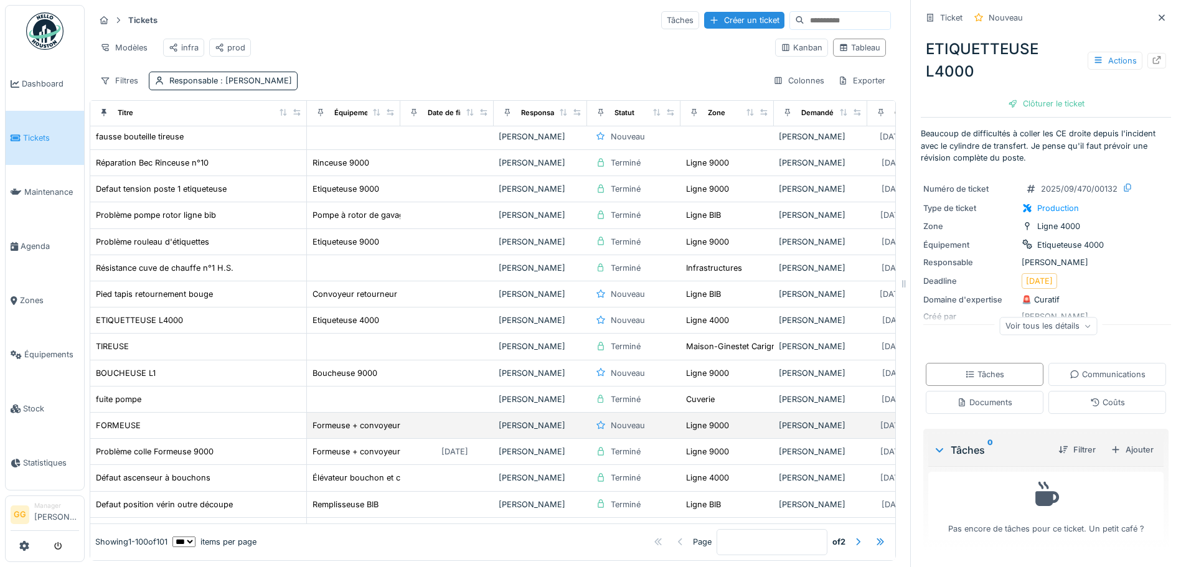
scroll to position [187, 0]
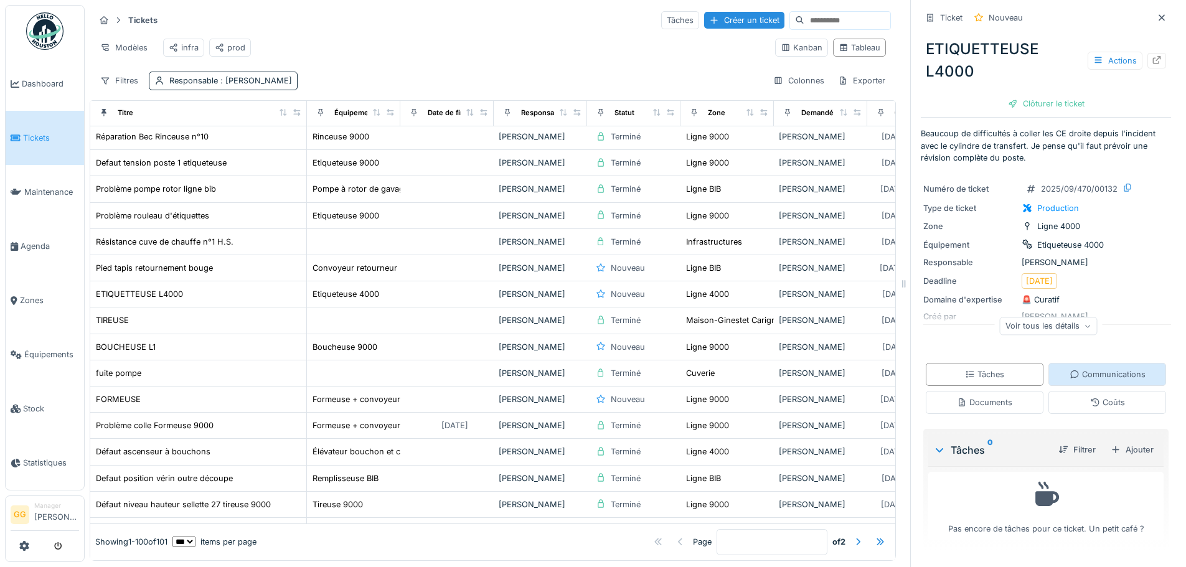
click at [1077, 374] on div "Communications" at bounding box center [1108, 375] width 76 height 12
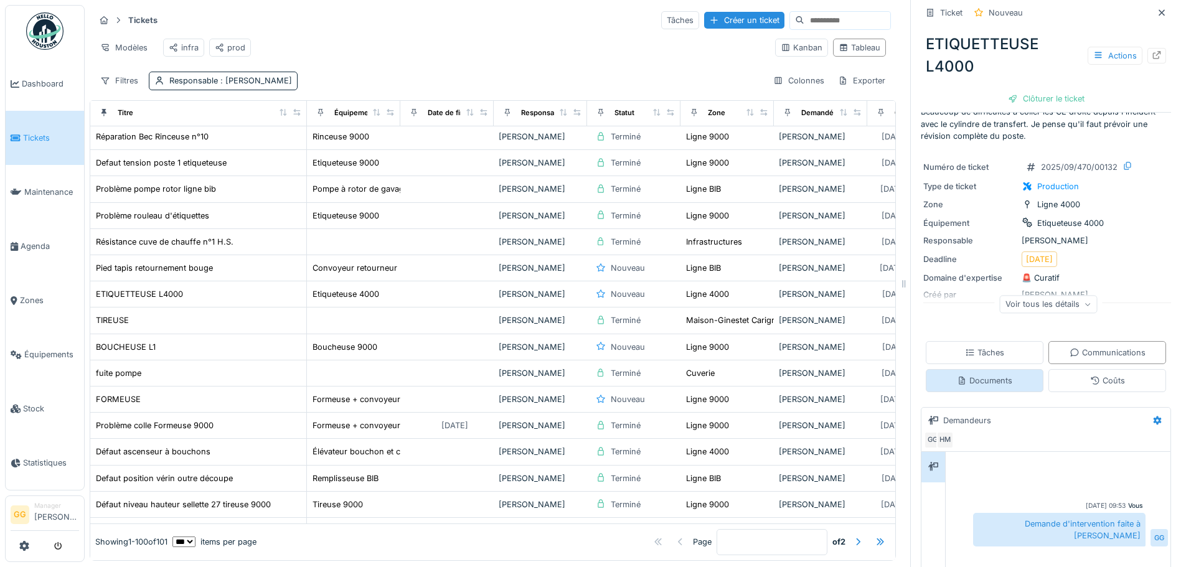
scroll to position [0, 0]
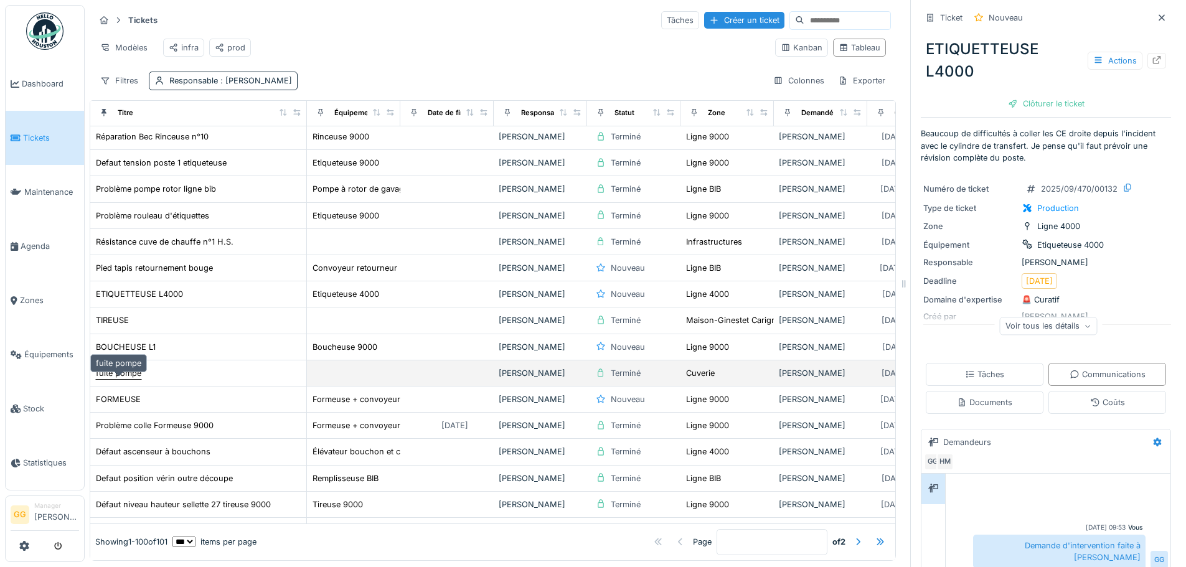
click at [117, 371] on div "fuite pompe" at bounding box center [118, 373] width 45 height 12
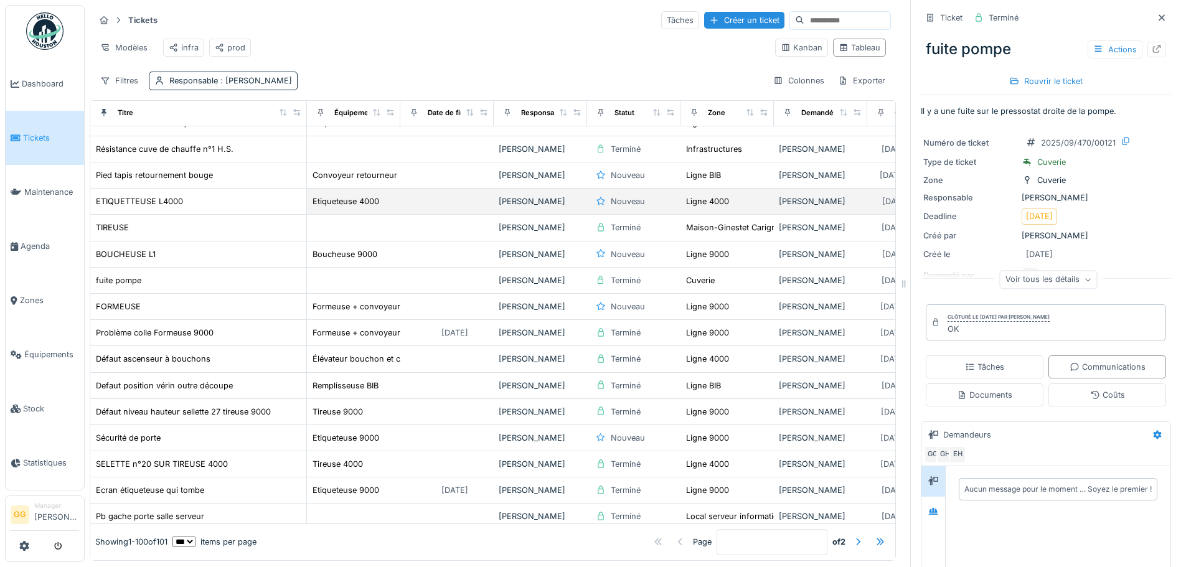
scroll to position [249, 0]
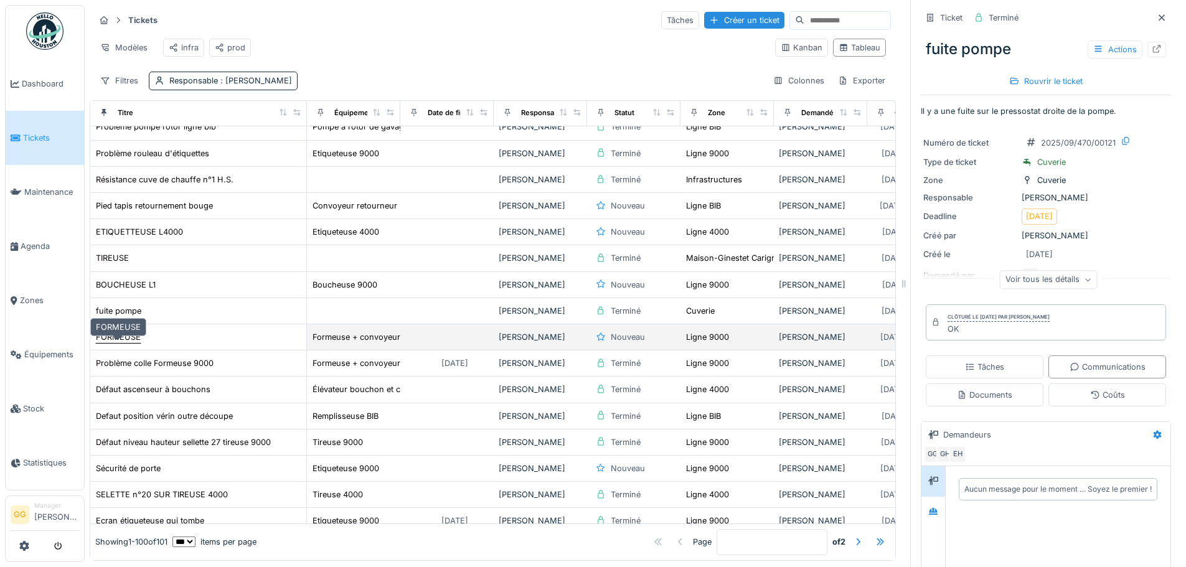
click at [120, 340] on div "FORMEUSE" at bounding box center [118, 337] width 45 height 12
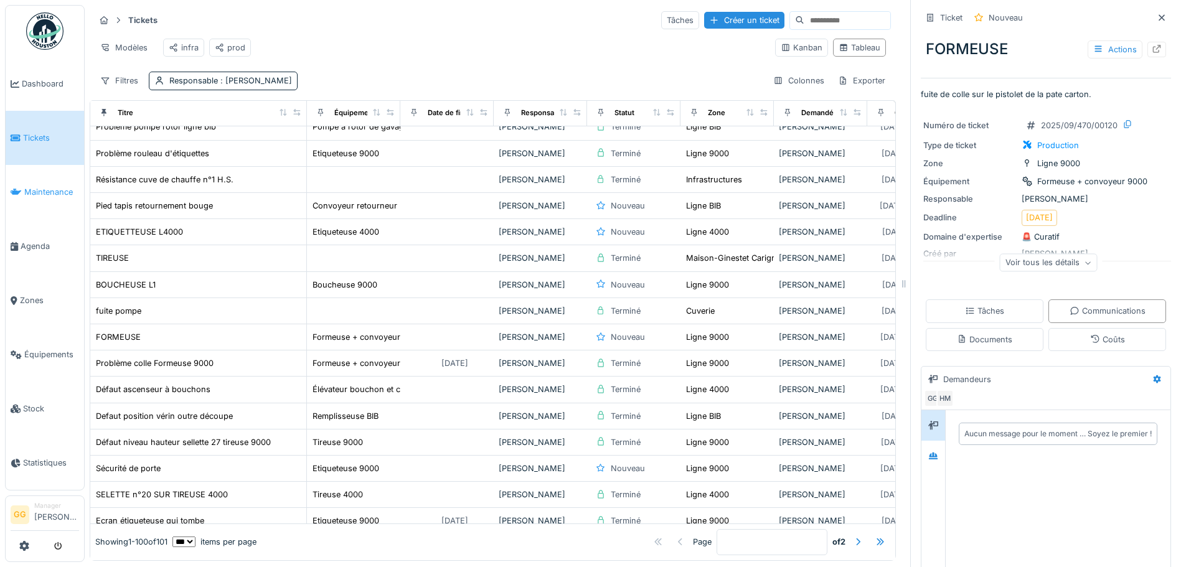
click at [33, 188] on span "Maintenance" at bounding box center [51, 192] width 55 height 12
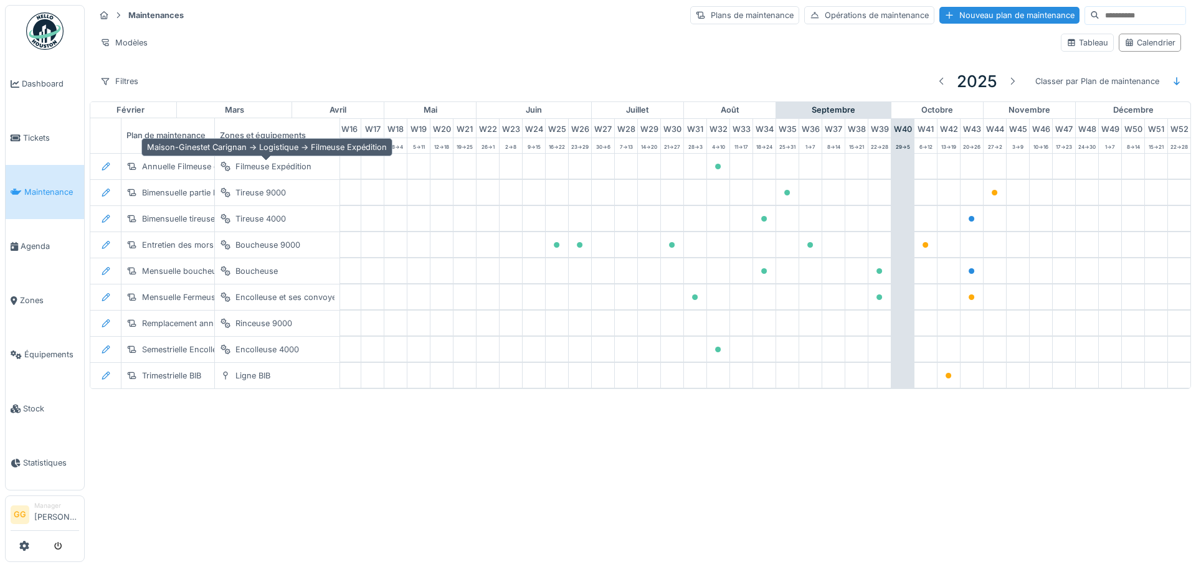
scroll to position [0, 408]
